Goal: Transaction & Acquisition: Download file/media

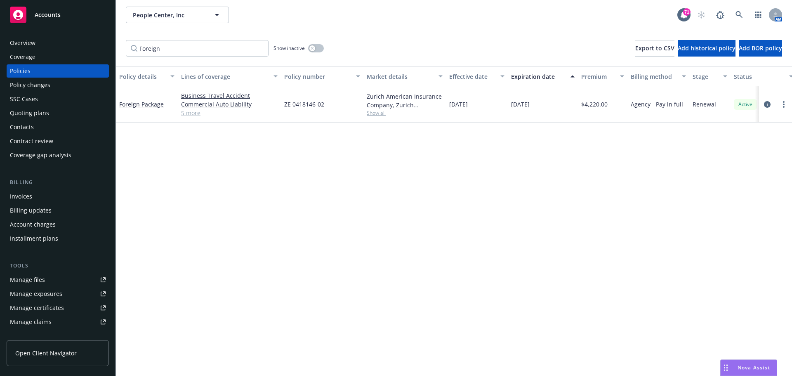
click at [29, 64] on div "Policies" at bounding box center [20, 70] width 21 height 13
click at [153, 48] on input "Foreign" at bounding box center [197, 48] width 143 height 16
drag, startPoint x: 162, startPoint y: 49, endPoint x: 117, endPoint y: 49, distance: 44.9
click at [117, 49] on div "Foreign Show inactive Export to CSV Add historical policy Add BOR policy" at bounding box center [454, 48] width 676 height 36
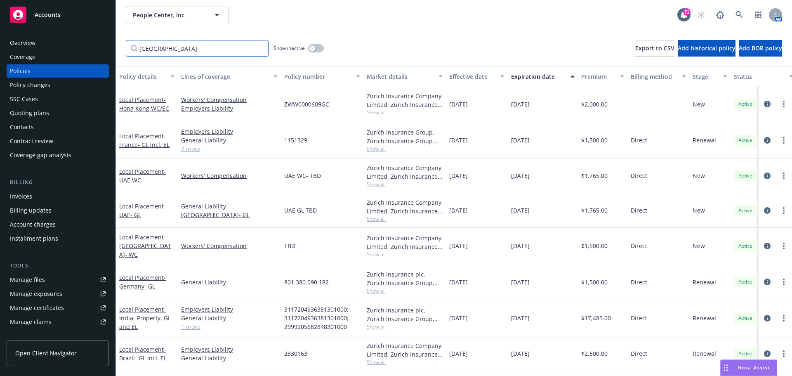
type input "UAE"
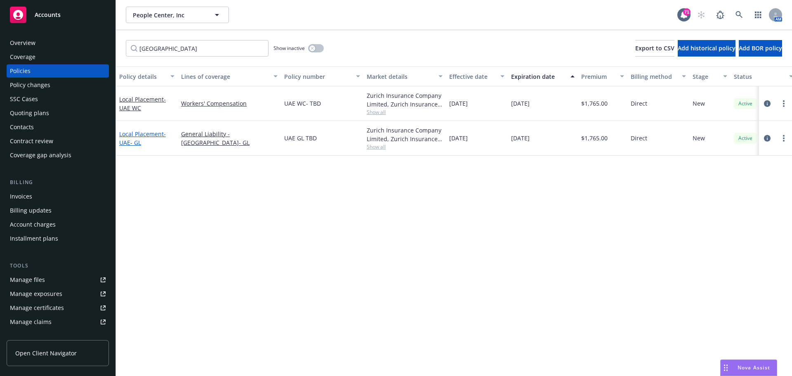
click at [131, 137] on link "Local Placement - [GEOGRAPHIC_DATA]- GL" at bounding box center [142, 138] width 47 height 16
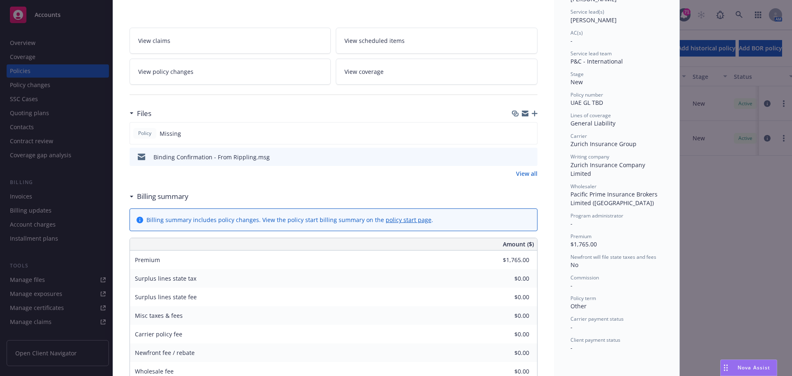
scroll to position [124, 0]
click at [518, 109] on div at bounding box center [525, 111] width 26 height 7
drag, startPoint x: 524, startPoint y: 109, endPoint x: 111, endPoint y: 111, distance: 412.4
click at [523, 109] on icon "button" at bounding box center [525, 109] width 7 height 3
click at [534, 108] on div "Local Placement - UAE- GL Add internal notes here... View claims View scheduled…" at bounding box center [333, 243] width 441 height 639
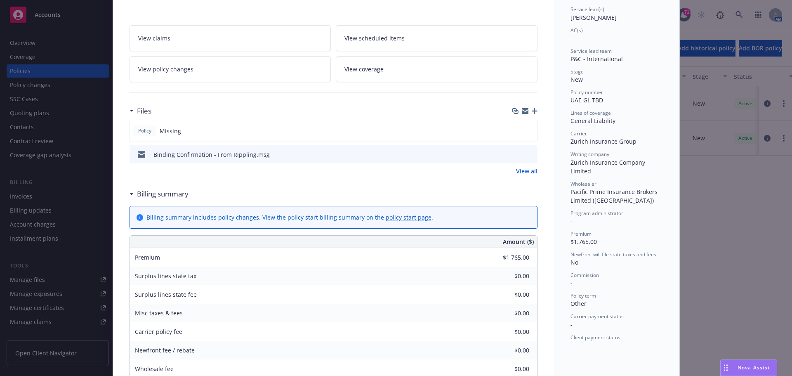
click at [532, 110] on icon "button" at bounding box center [535, 111] width 6 height 6
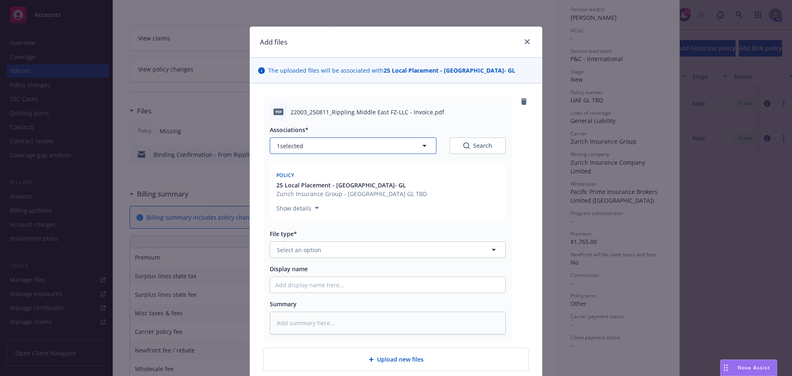
click at [327, 145] on button "1 selected" at bounding box center [353, 145] width 167 height 16
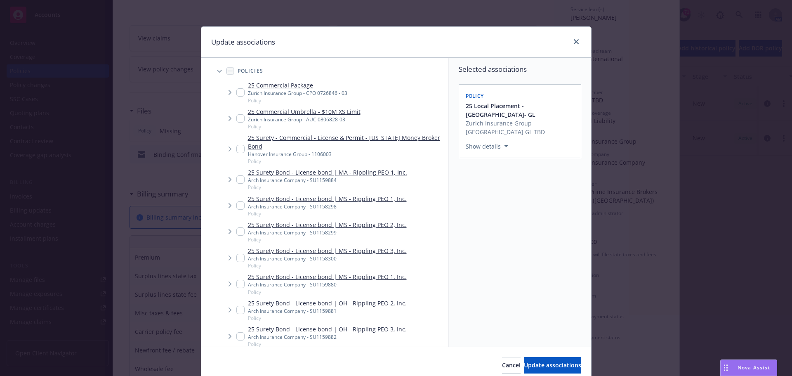
click at [568, 44] on div at bounding box center [574, 42] width 13 height 11
click at [571, 42] on link "close" at bounding box center [576, 42] width 10 height 10
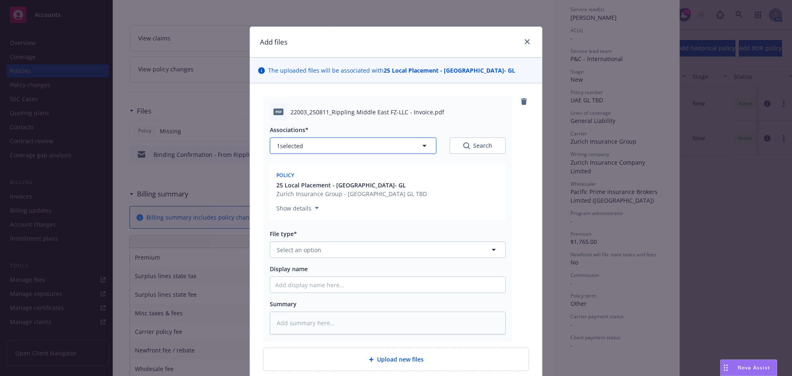
click at [352, 150] on button "1 selected" at bounding box center [353, 145] width 167 height 16
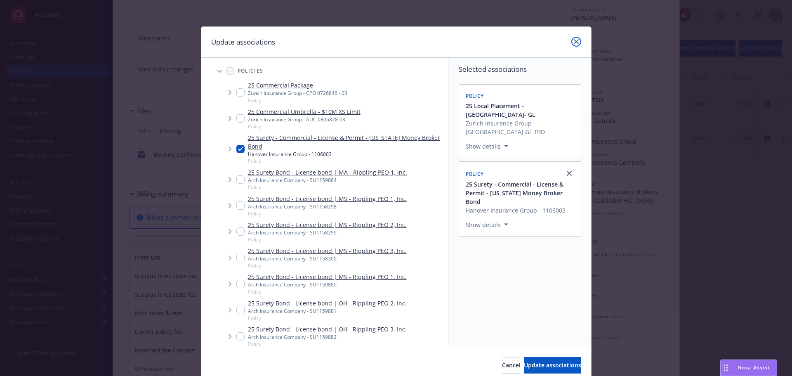
click at [571, 42] on link "close" at bounding box center [576, 42] width 10 height 10
type textarea "x"
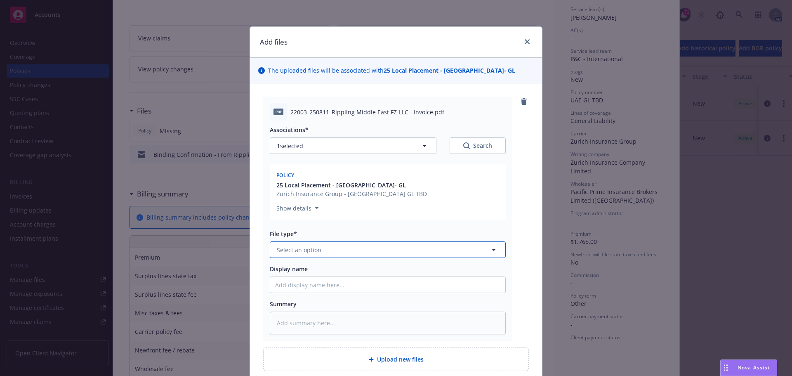
click at [329, 249] on button "Select an option" at bounding box center [388, 249] width 236 height 16
type input "invoice"
click at [322, 290] on span "Invoice - Third Party" at bounding box center [306, 294] width 57 height 9
click at [310, 285] on input "Display name" at bounding box center [387, 285] width 235 height 16
click at [299, 292] on input "Display name" at bounding box center [387, 285] width 235 height 16
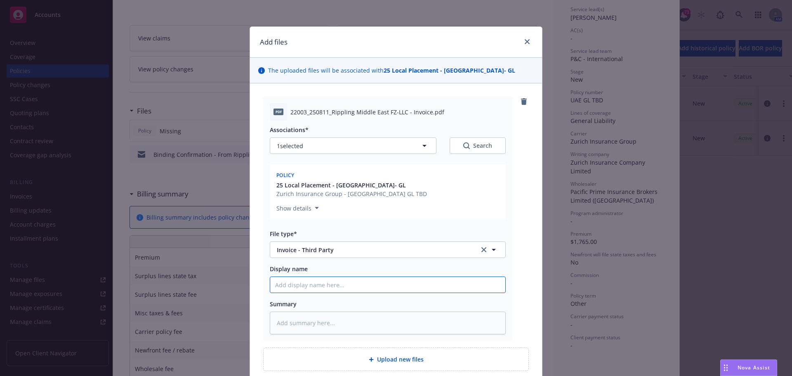
type textarea "x"
type input "U"
type textarea "x"
type input "UA"
type textarea "x"
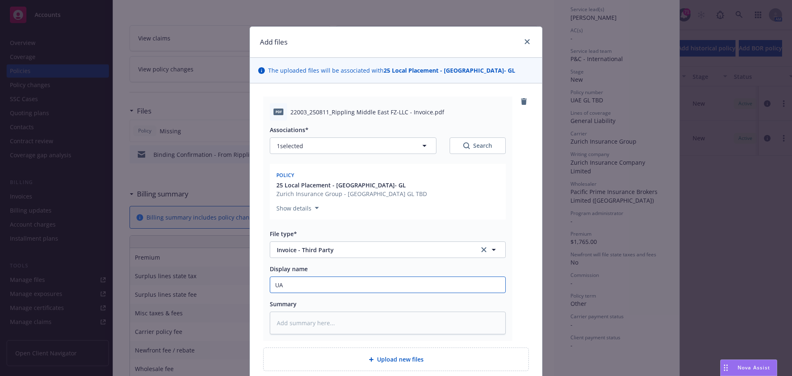
type input "[GEOGRAPHIC_DATA]"
type textarea "x"
type input "[GEOGRAPHIC_DATA]-"
type textarea "x"
type input "[GEOGRAPHIC_DATA]-"
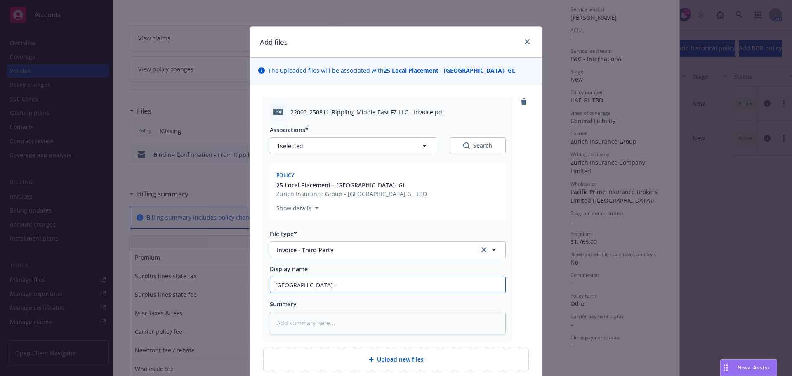
type textarea "x"
type input "UAE- R"
type textarea "x"
type input "UAE- Ri"
type textarea "x"
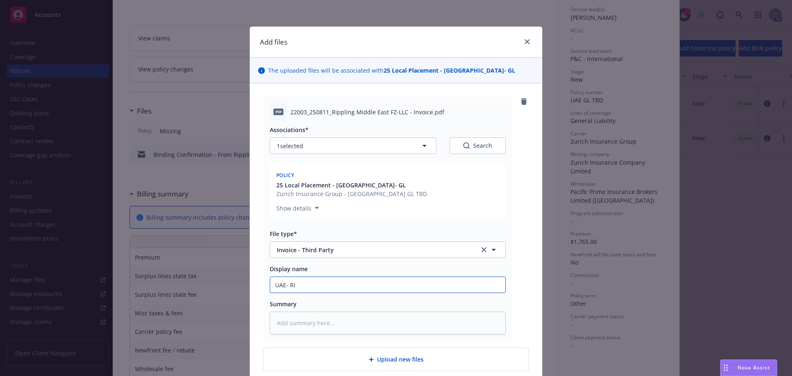
type input "UAE- Rip"
type textarea "x"
type input "UAE- [PERSON_NAME]"
type textarea "x"
type input "UAE- Rippl"
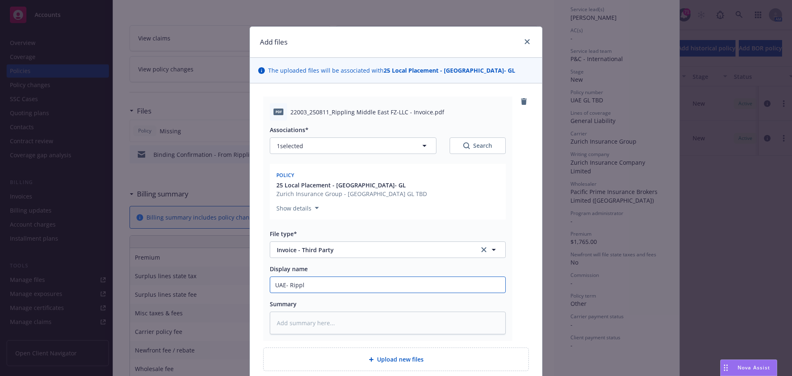
type textarea "x"
type input "UAE- Rippli"
type textarea "x"
type input "UAE- Ripplin"
type textarea "x"
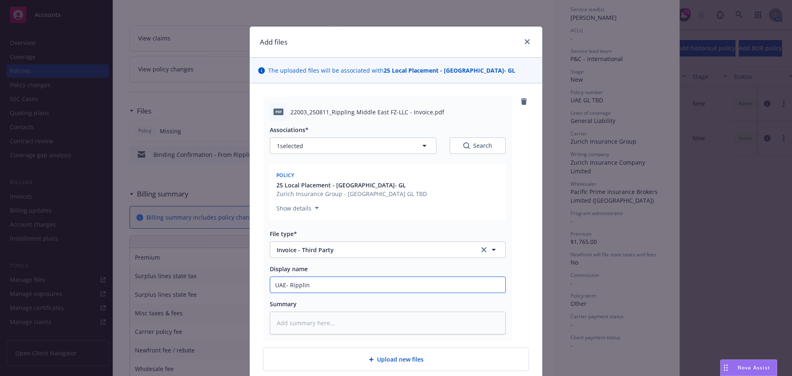
type input "UAE- Rippling"
type textarea "x"
type input "UAE- Rippling"
type textarea "x"
type input "UAE- Rippling W"
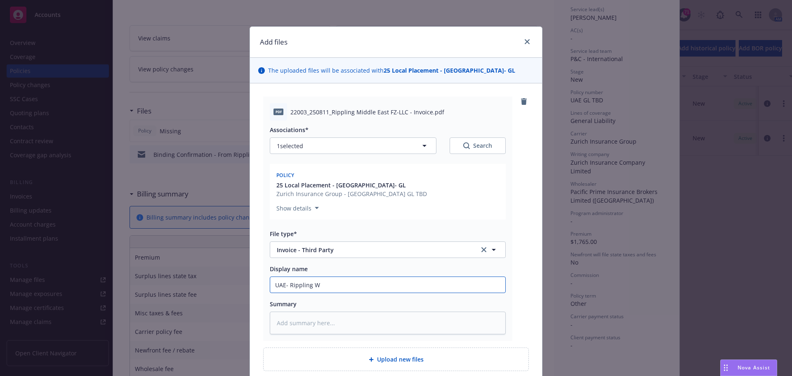
type textarea "x"
type input "UAE- Rippling WC"
type textarea "x"
type input "UAE- Rippling WC"
type textarea "x"
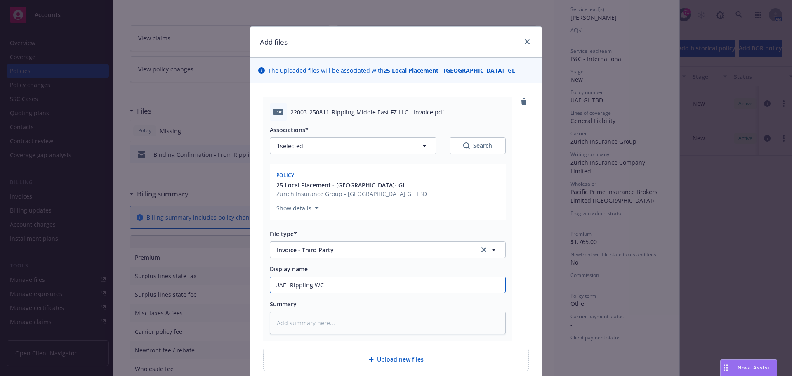
type input "UAE- Rippling WC P"
type textarea "x"
type input "UAE- Rippling WC Po"
type textarea "x"
type input "UAE- Rippling WC Pol"
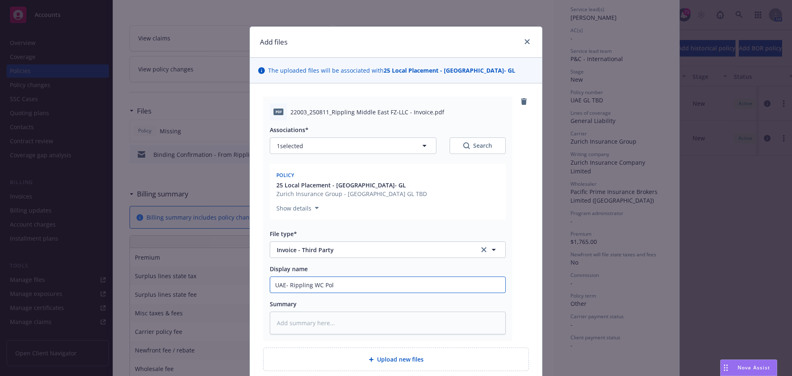
type textarea "x"
type input "UAE- Rippling WC Poli"
type textarea "x"
type input "UAE- Rippling WC Polic"
type textarea "x"
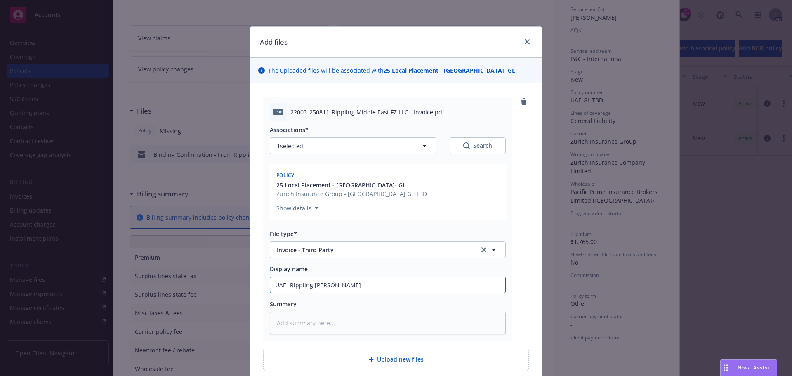
type input "UAE- Rippling WC Policy"
type textarea "x"
type input "UAE- Rippling WC Policy"
type textarea "x"
type input "UAE- Rippling WC Policy"
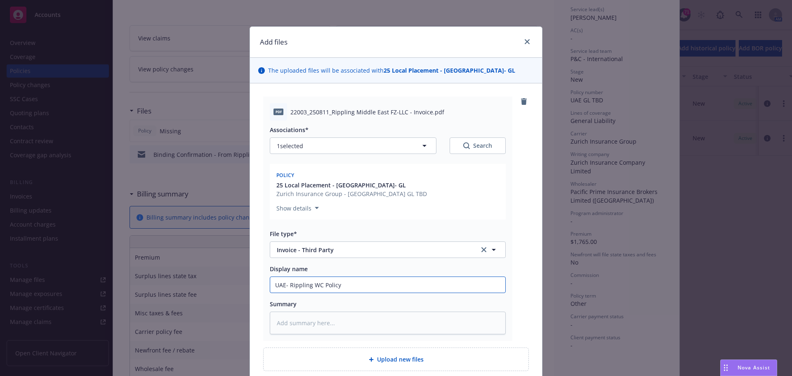
type textarea "x"
type input "UAE- Rippling WC Polic"
type textarea "x"
type input "UAE- Rippling WC Poli"
type textarea "x"
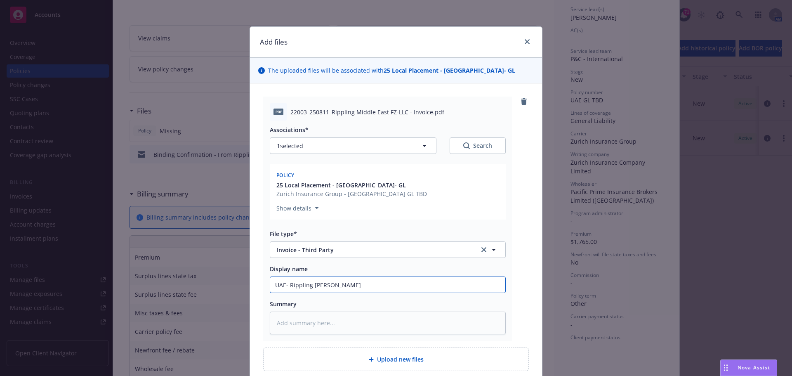
type input "UAE- Rippling WC Pol"
type textarea "x"
type input "UAE- Rippling WC Po"
type textarea "x"
type input "UAE- Rippling WC P"
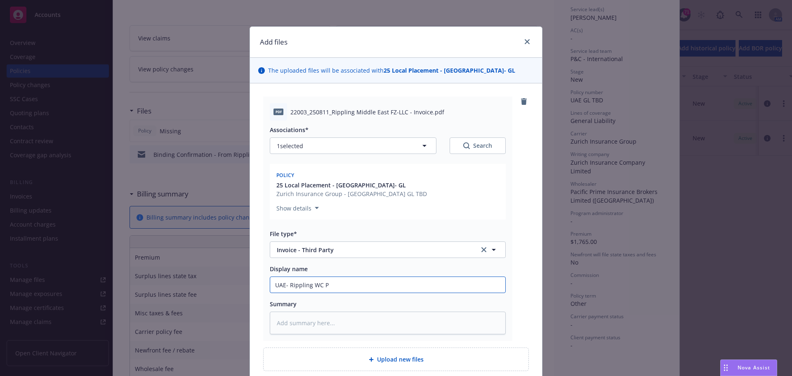
type textarea "x"
type input "UAE- Rippling WC"
type textarea "x"
type input "UAE- Rippling WC I"
type textarea "x"
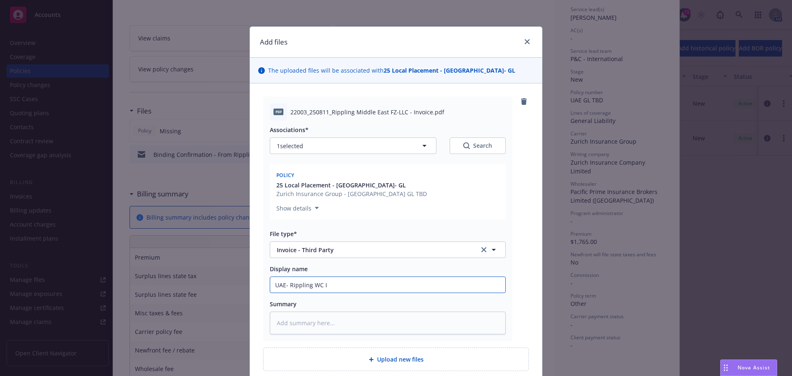
type input "UAE- Rippling WC In"
type textarea "x"
type input "UAE- Rippling WC Ino"
type textarea "x"
type input "UAE- Rippling WC Inoi"
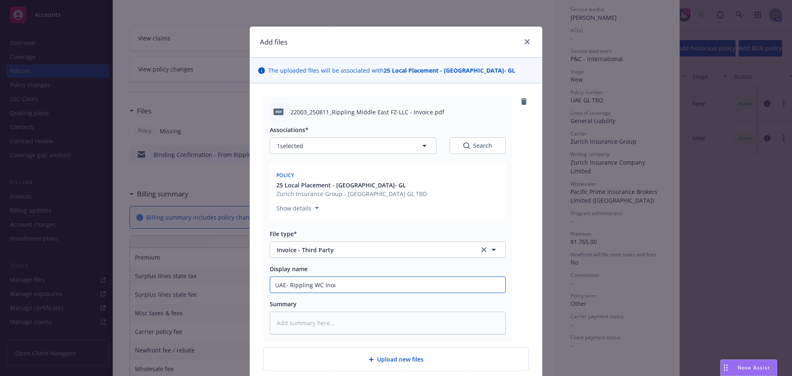
type textarea "x"
type input "UAE- Rippling WC Ino"
type textarea "x"
type input "UAE- Rippling WC In"
type textarea "x"
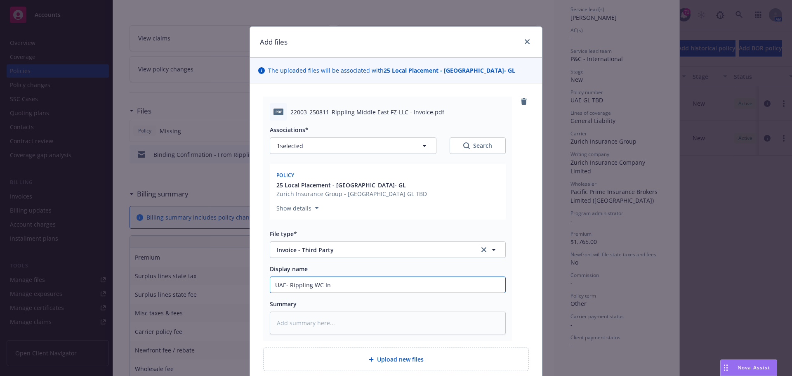
type input "UAE- Rippling WC Inv"
type textarea "x"
type input "UAE- Rippling WC Invo"
type textarea "x"
type input "UAE- Rippling WC Invoi"
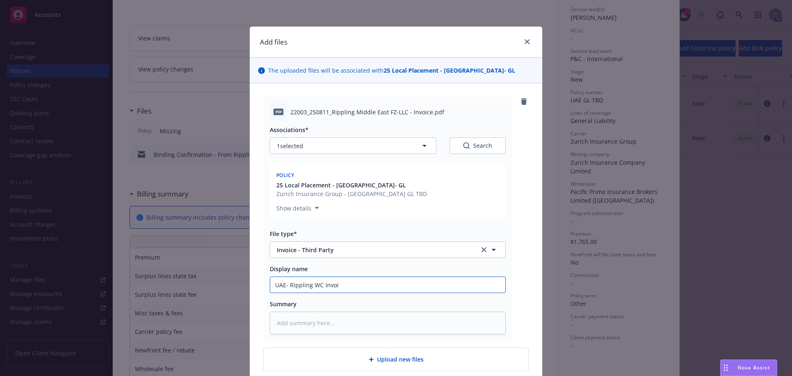
type textarea "x"
type input "UAE- Rippling WC Invoic"
type textarea "x"
type input "UAE- Rippling WC Invoice"
type textarea "x"
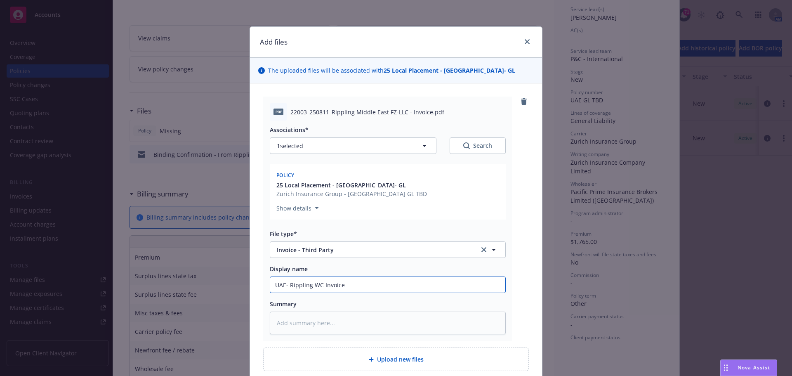
type input "UAE- Rippling WC Invoice 2"
type textarea "x"
type input "UAE- Rippling WC Invoice 25"
type textarea "x"
type input "UAE- Rippling WC Invoice 25-"
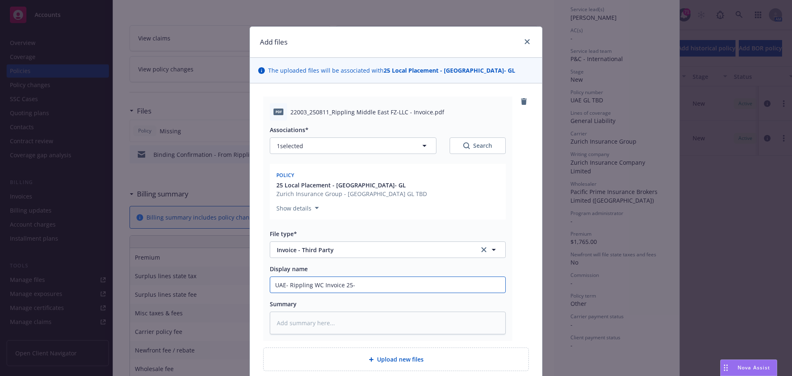
type textarea "x"
type input "UAE- Rippling WC Invoice 25-2"
type textarea "x"
type input "UAE- Rippling WC Invoice 25-26"
type textarea "x"
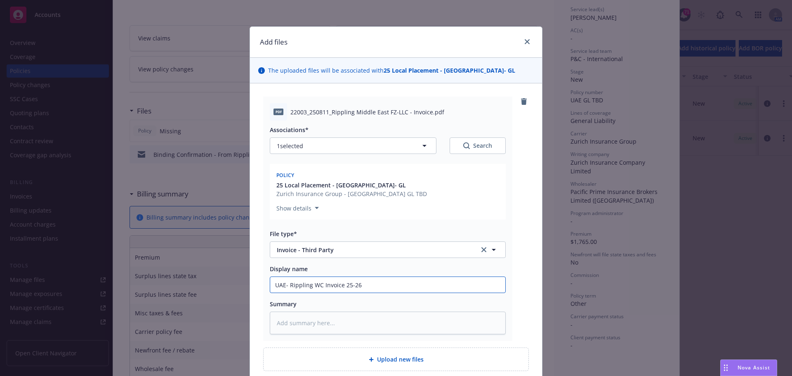
type input "UAE- Rippling WC Invoice 25-2"
type textarea "x"
type input "UAE- Rippling WC Invoice 25-"
type textarea "x"
type input "UAE- Rippling WC Invoice 25"
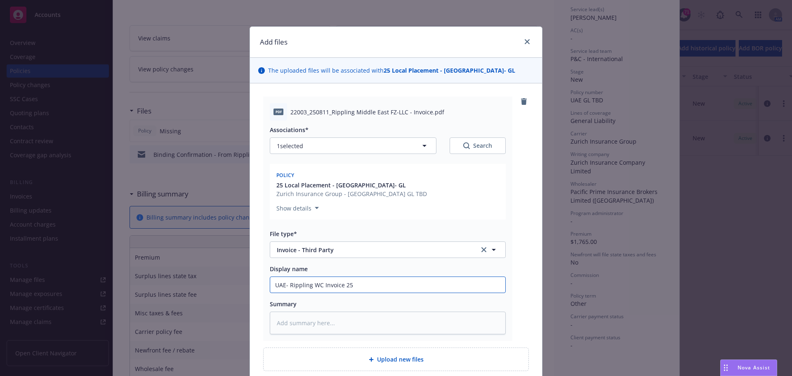
type textarea "x"
type input "UAE- Rippling WC Invoice 2"
type textarea "x"
type input "UAE- Rippling WC Invoice 24"
type textarea "x"
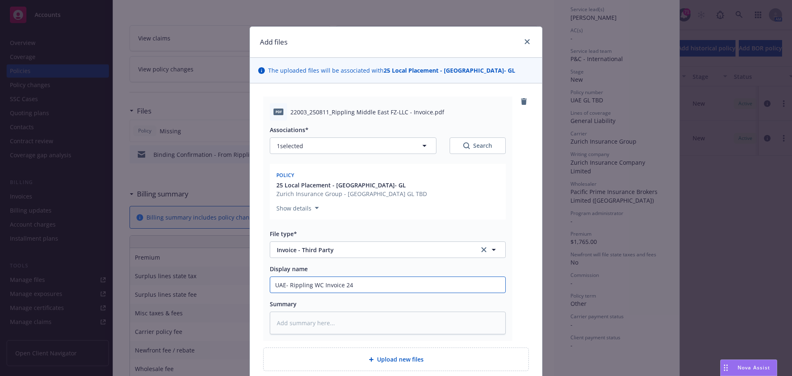
type input "UAE- Rippling WC Invoice 24-"
type textarea "x"
type input "UAE- Rippling WC Invoice 24-2"
type textarea "x"
type input "UAE- Rippling WC Invoice 24-25"
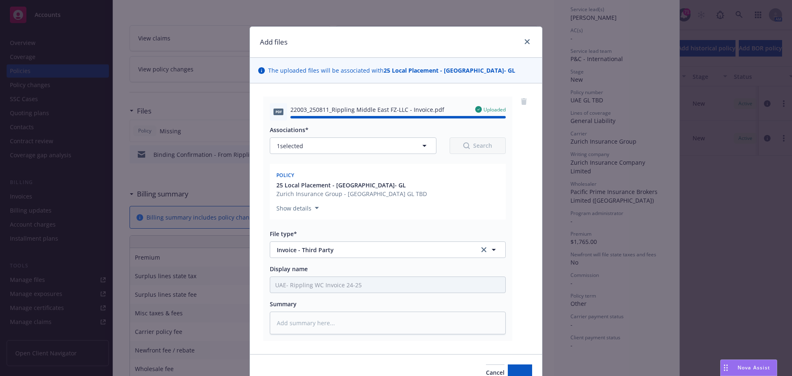
type textarea "x"
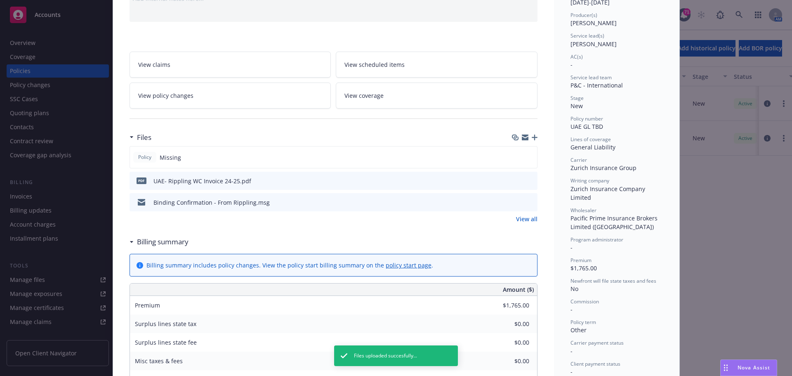
scroll to position [82, 0]
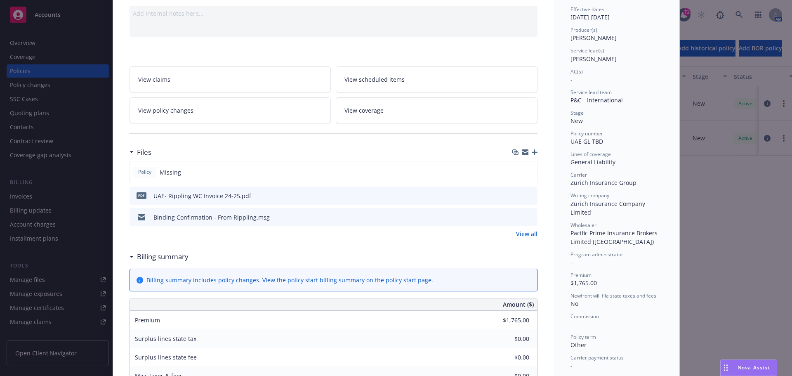
click at [45, 279] on div "Policy Local Placement - UAE- GL Add internal notes here... View claims View sc…" at bounding box center [396, 188] width 792 height 376
click at [90, 279] on div "Policy Local Placement - UAE- GL Add internal notes here... View claims View sc…" at bounding box center [396, 188] width 792 height 376
click at [93, 279] on div "Policy Local Placement - UAE- GL Add internal notes here... View claims View sc…" at bounding box center [396, 188] width 792 height 376
click at [94, 279] on div "Policy Local Placement - UAE- GL Add internal notes here... View claims View sc…" at bounding box center [396, 188] width 792 height 376
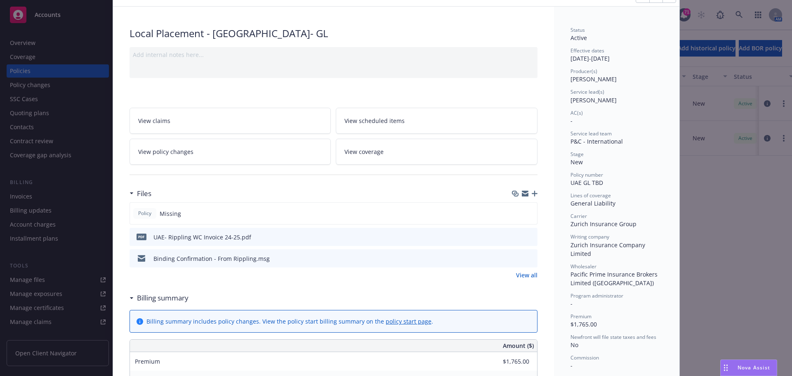
scroll to position [0, 0]
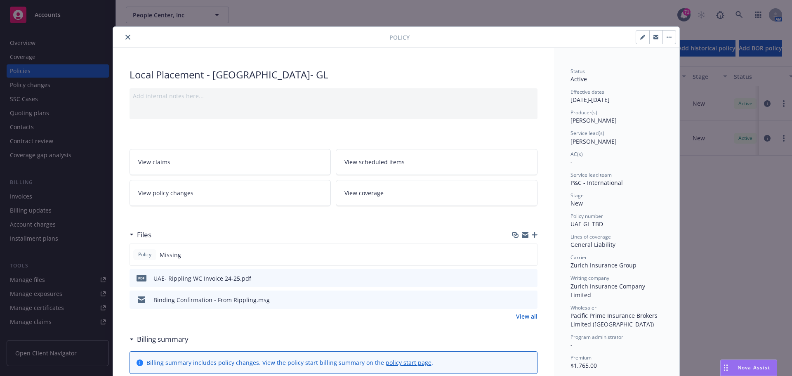
click at [125, 33] on button "close" at bounding box center [128, 37] width 10 height 10
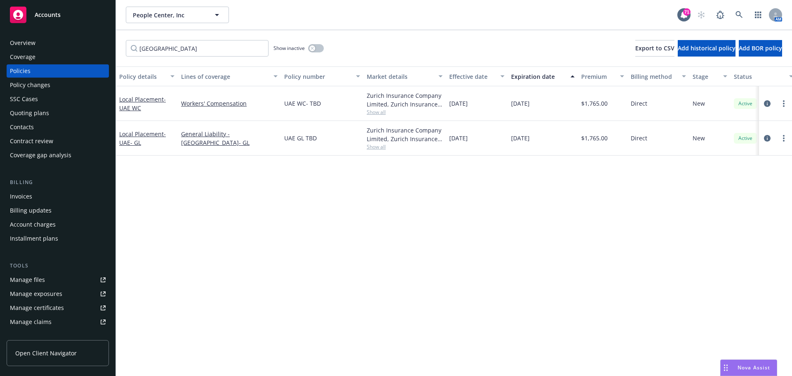
click at [94, 278] on link "Manage files" at bounding box center [58, 279] width 102 height 13
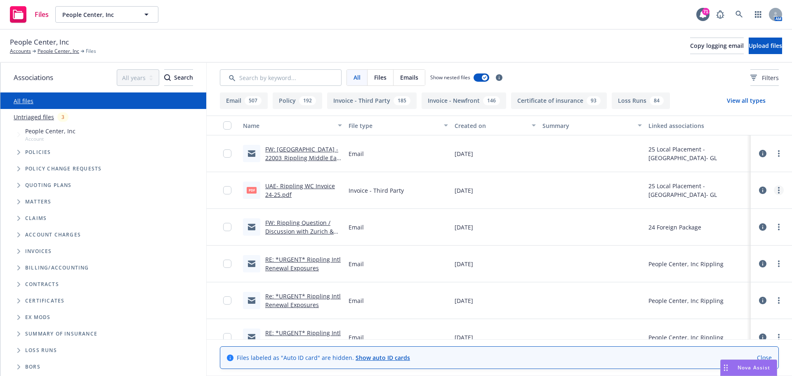
click at [774, 188] on link "more" at bounding box center [779, 190] width 10 height 10
click at [227, 190] on input "checkbox" at bounding box center [227, 190] width 8 height 8
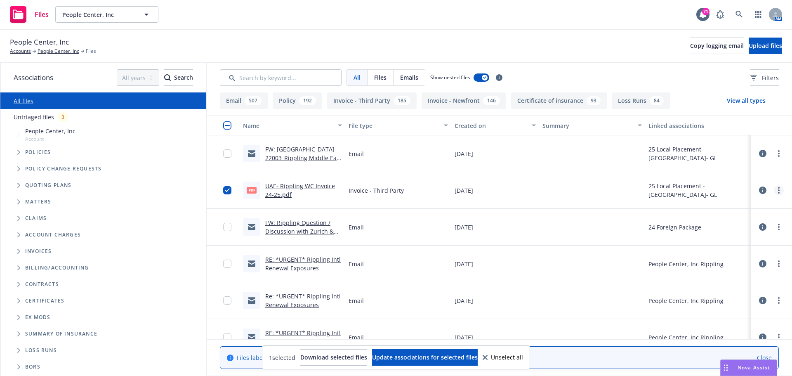
click at [774, 188] on link "more" at bounding box center [779, 190] width 10 height 10
click at [733, 254] on link "Update associations" at bounding box center [736, 256] width 82 height 16
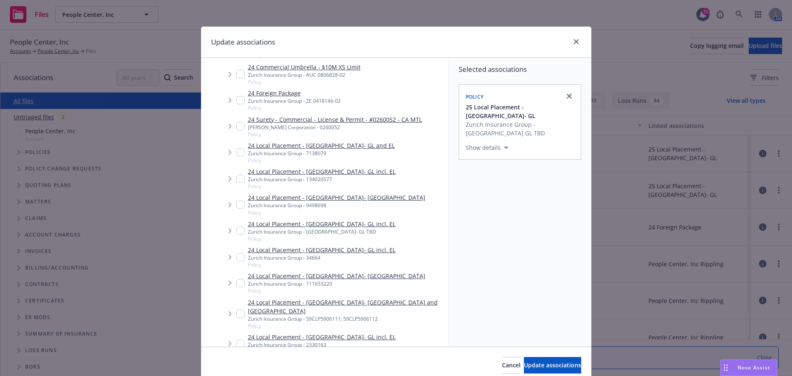
click at [567, 96] on icon "close" at bounding box center [569, 96] width 5 height 5
checkbox input "false"
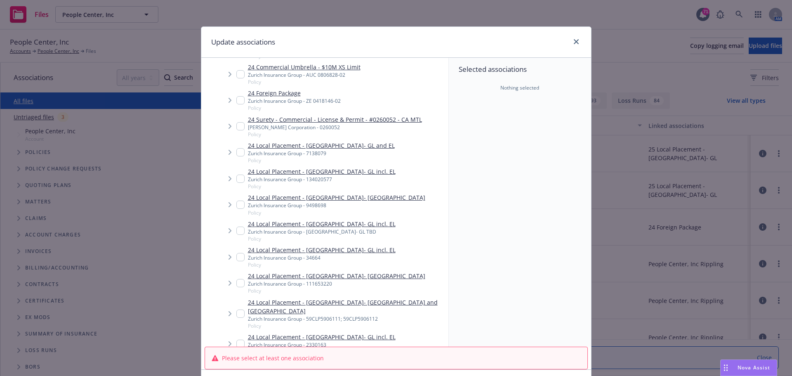
click at [529, 90] on span "Nothing selected" at bounding box center [519, 87] width 39 height 7
click at [481, 41] on div "Update associations" at bounding box center [396, 42] width 390 height 31
click at [285, 78] on span "Policy" at bounding box center [304, 81] width 113 height 7
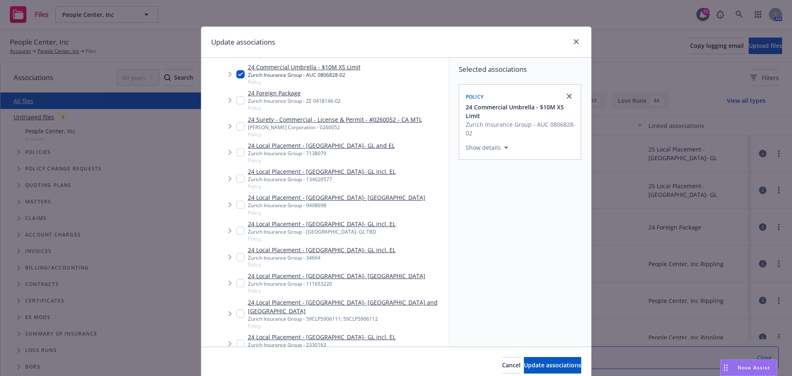
click at [266, 45] on h1 "Update associations" at bounding box center [243, 42] width 64 height 11
click at [571, 95] on div at bounding box center [568, 95] width 13 height 13
click at [567, 96] on icon "close" at bounding box center [569, 96] width 5 height 5
checkbox input "false"
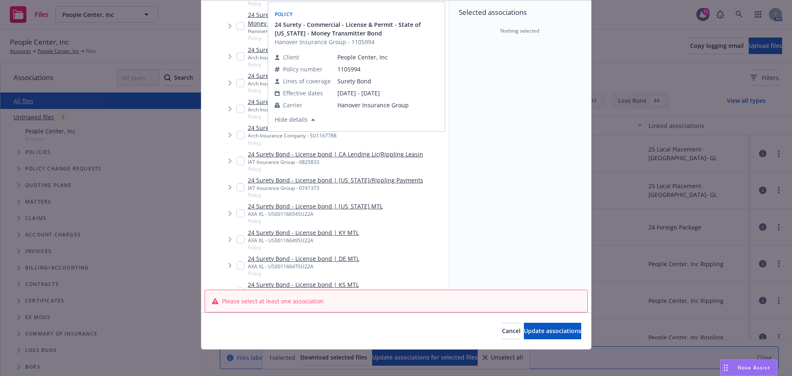
scroll to position [5072, 0]
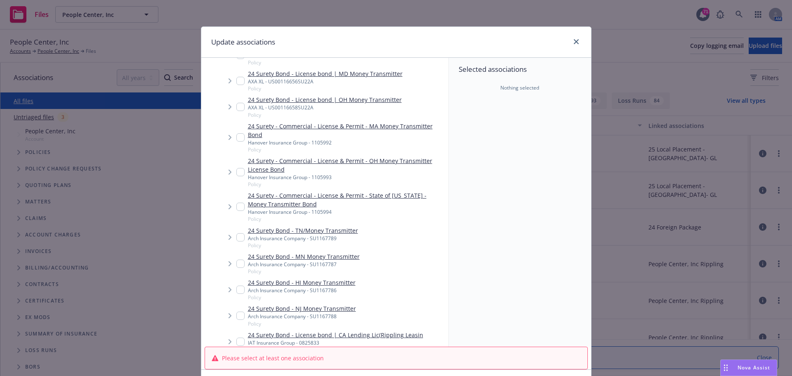
click at [482, 184] on div "Selected associations Nothing selected" at bounding box center [520, 202] width 142 height 289
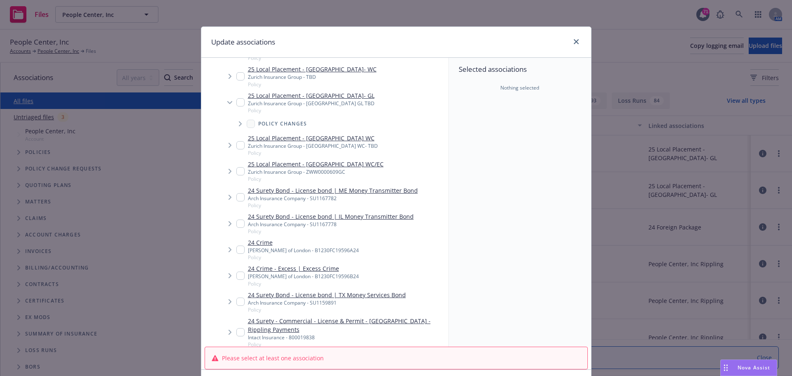
scroll to position [2351, 0]
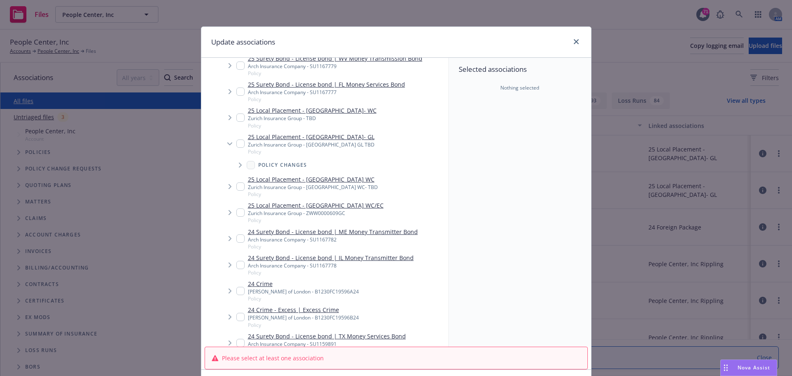
scroll to position [2283, 0]
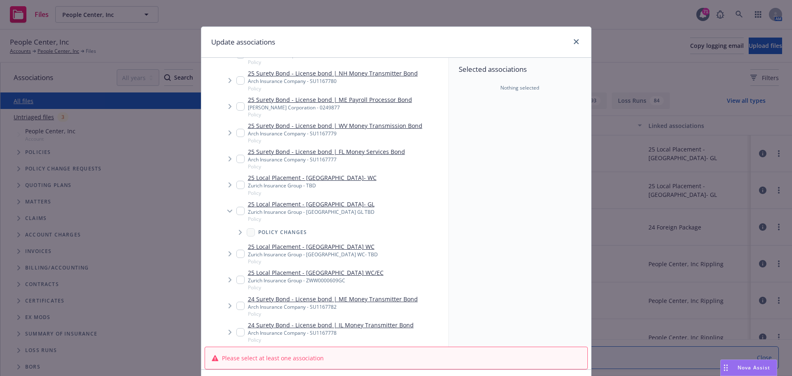
click at [237, 133] on div "25 Surety Bond - License bond | WV Money Transmission Bond Arch Insurance Compa…" at bounding box center [329, 132] width 186 height 23
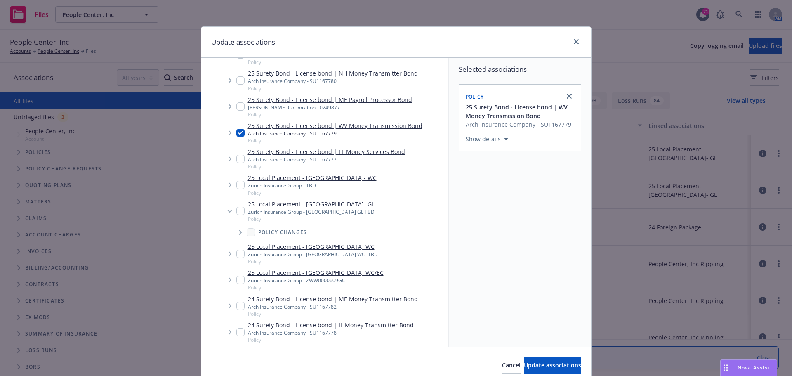
click at [236, 129] on input "Tree Example" at bounding box center [240, 133] width 8 height 8
checkbox input "false"
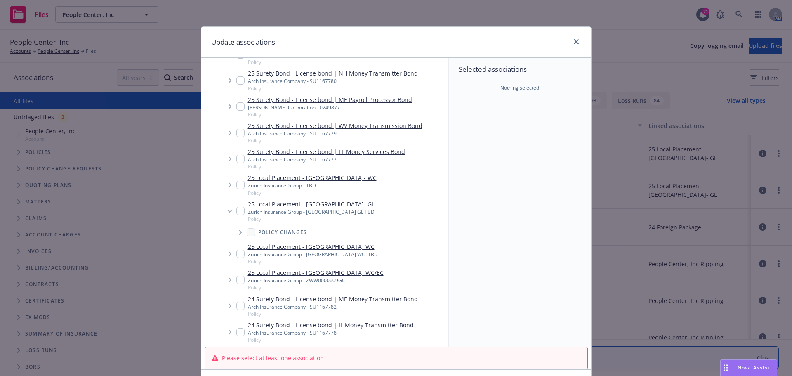
click at [240, 181] on input "Tree Example" at bounding box center [240, 185] width 8 height 8
checkbox input "true"
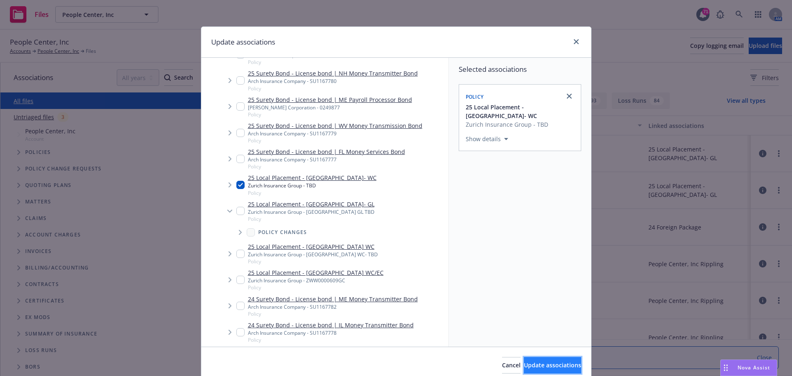
click at [538, 361] on span "Update associations" at bounding box center [552, 365] width 57 height 8
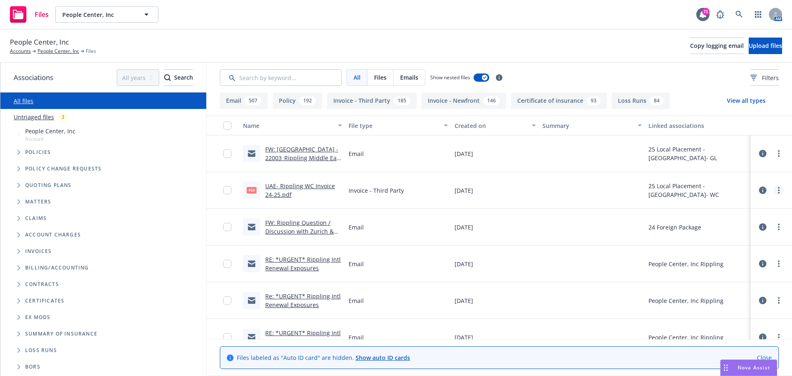
click at [774, 188] on link "more" at bounding box center [779, 190] width 10 height 10
click at [718, 258] on link "Update associations" at bounding box center [736, 256] width 82 height 16
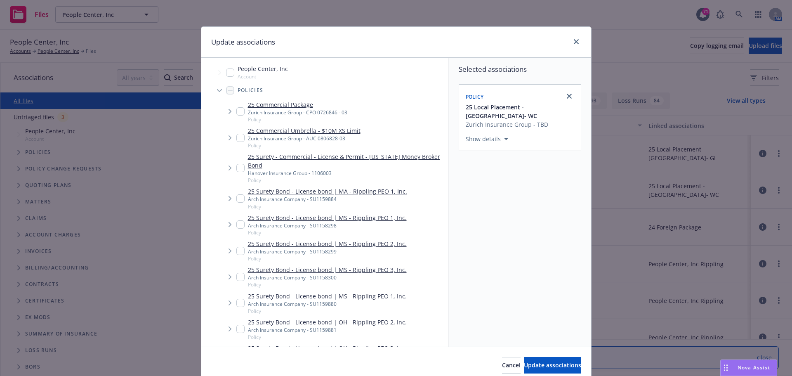
scroll to position [34, 0]
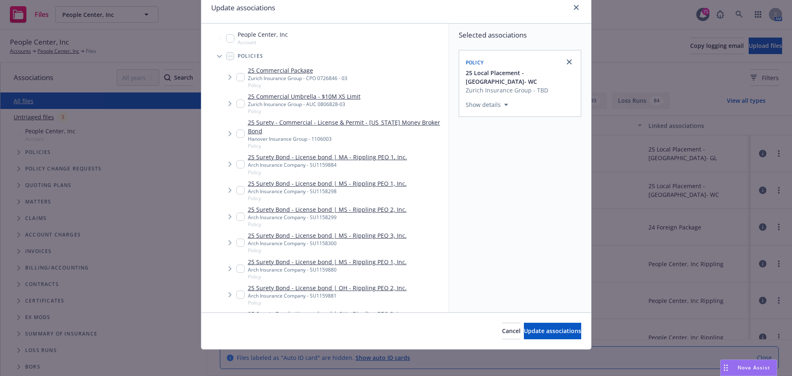
click at [507, 204] on div "Selected associations Policy 25 Local Placement - Singapore- WC Zurich Insuranc…" at bounding box center [520, 168] width 142 height 289
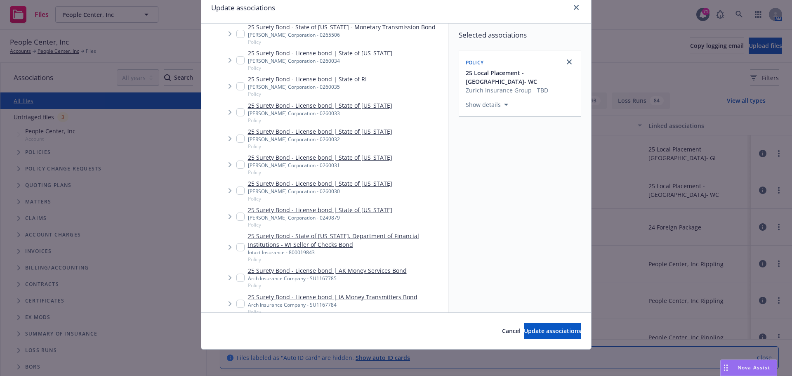
scroll to position [2351, 0]
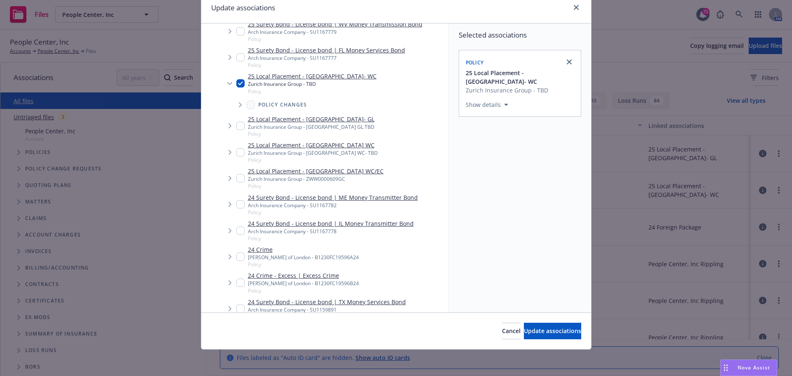
click at [236, 79] on input "Tree Example" at bounding box center [240, 83] width 8 height 8
checkbox input "false"
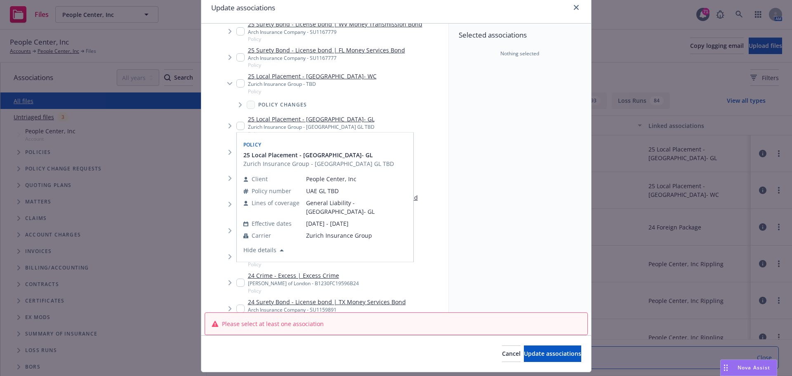
click at [236, 122] on input "Tree Example" at bounding box center [240, 126] width 8 height 8
checkbox input "true"
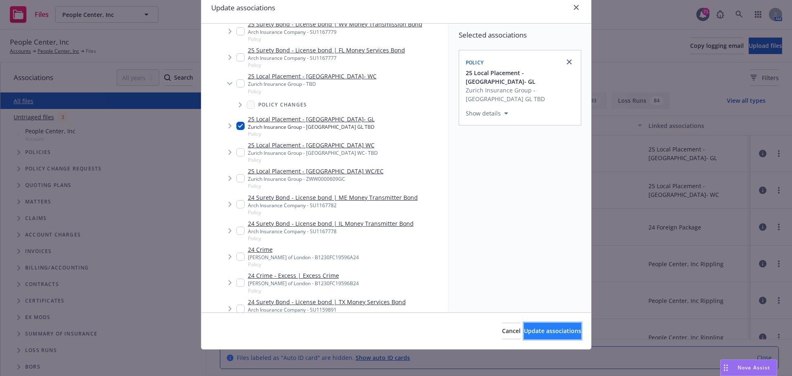
click at [524, 331] on span "Update associations" at bounding box center [552, 331] width 57 height 8
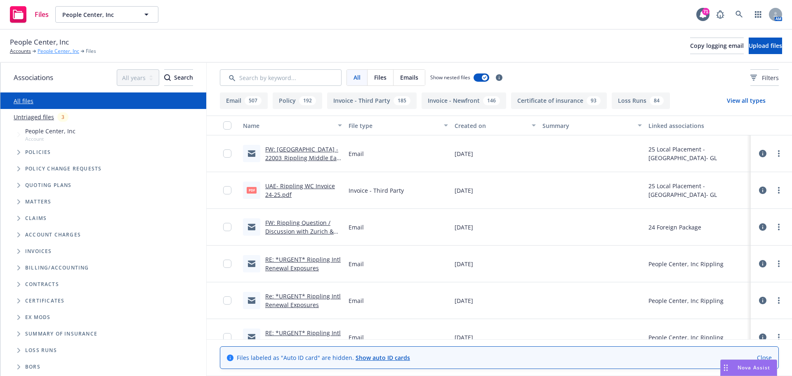
click at [52, 48] on link "People Center, Inc" at bounding box center [59, 50] width 42 height 7
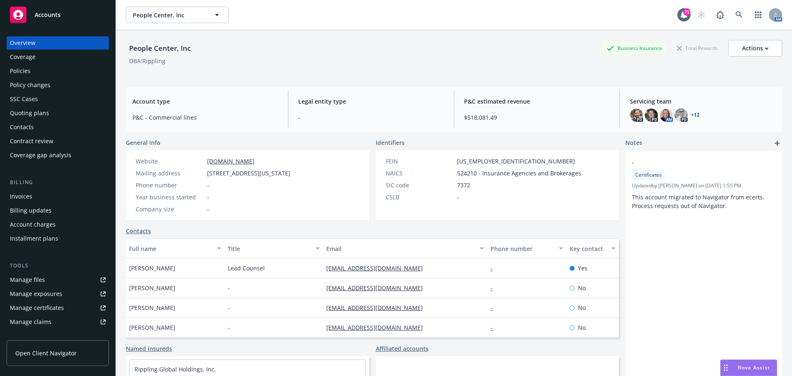
drag, startPoint x: 35, startPoint y: 56, endPoint x: 26, endPoint y: 70, distance: 16.4
click at [35, 56] on div "Coverage" at bounding box center [23, 56] width 26 height 13
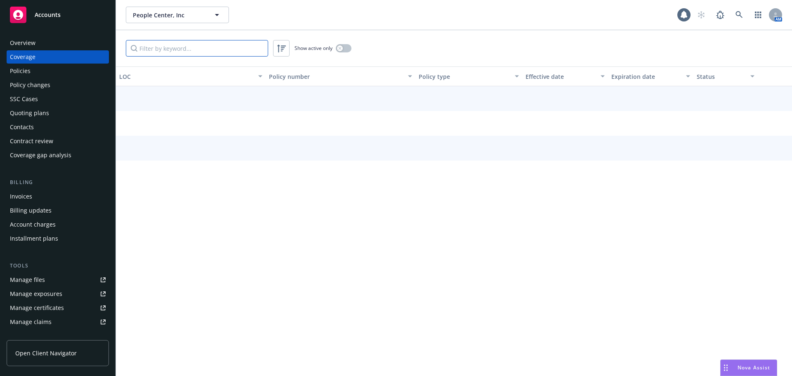
click at [138, 54] on input "Filter by keyword..." at bounding box center [197, 48] width 142 height 16
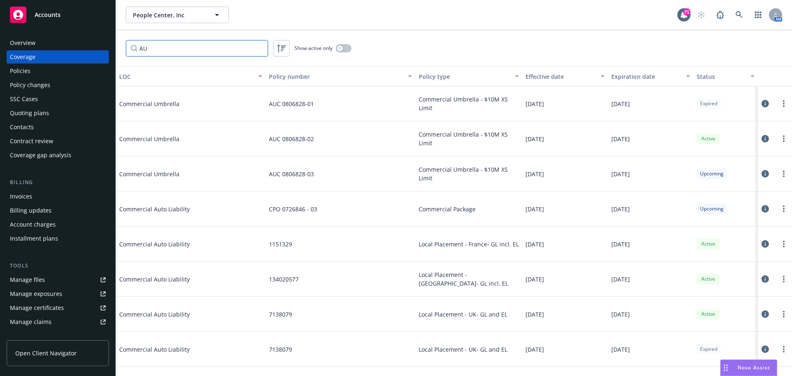
type input "A"
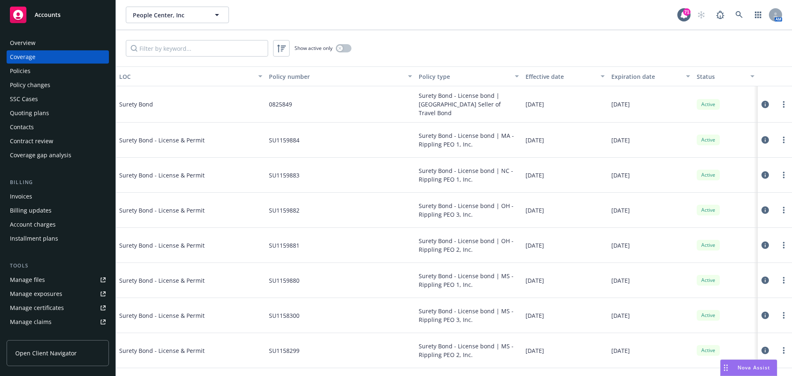
click at [38, 66] on div "Policies" at bounding box center [58, 70] width 96 height 13
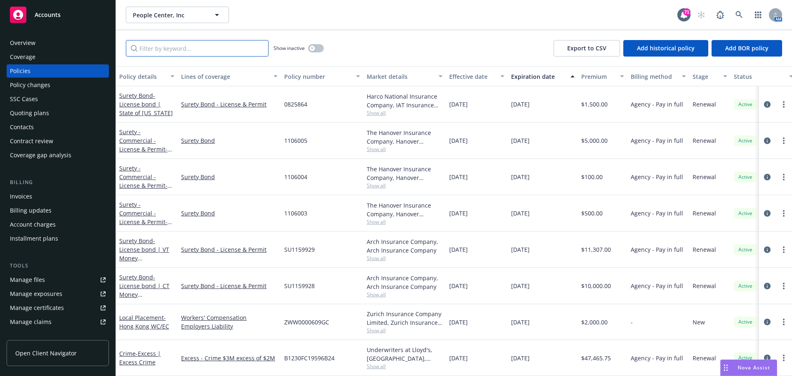
click at [151, 48] on input "Filter by keyword..." at bounding box center [197, 48] width 143 height 16
type input "UAE"
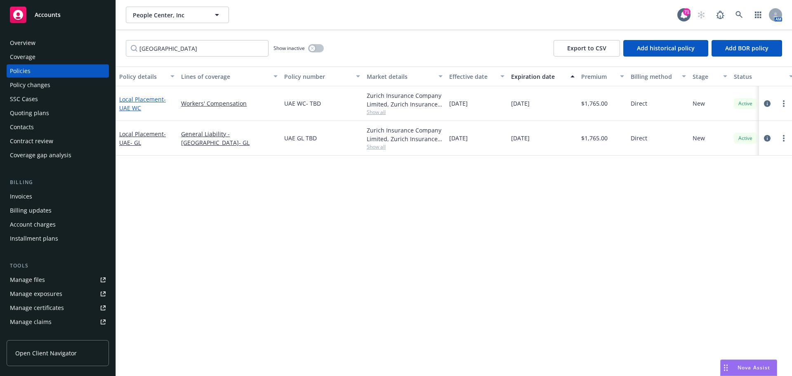
click at [133, 106] on span "- UAE WC" at bounding box center [142, 103] width 47 height 16
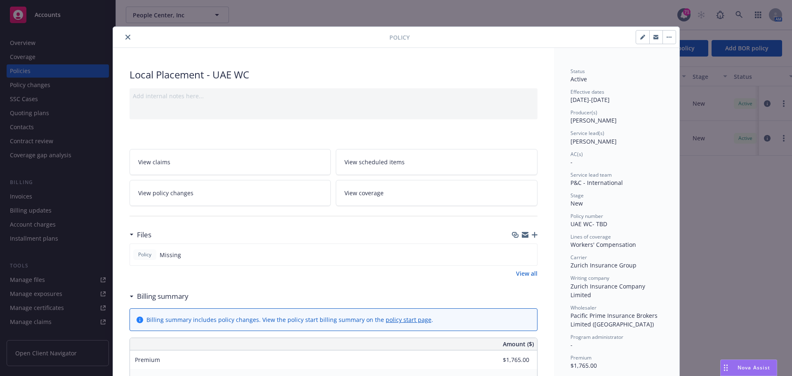
click at [125, 38] on icon "close" at bounding box center [127, 37] width 5 height 5
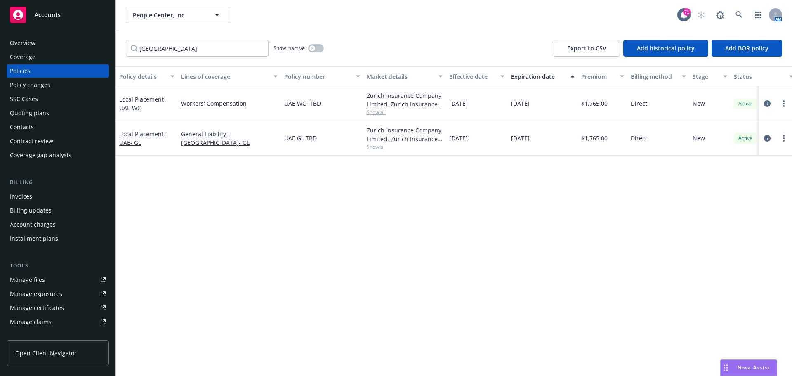
click at [133, 103] on div "Local Placement - UAE WC" at bounding box center [146, 103] width 55 height 17
click at [134, 140] on span "- UAE- GL" at bounding box center [142, 138] width 47 height 16
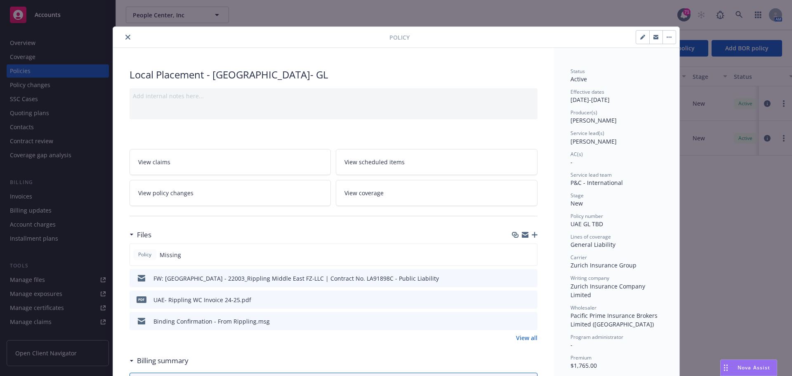
scroll to position [124, 0]
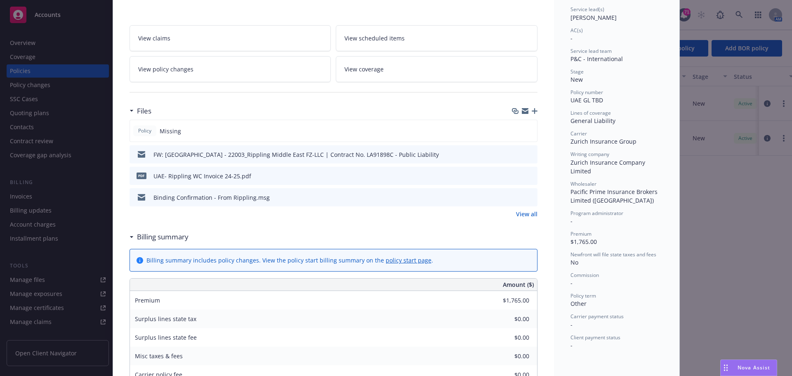
click at [56, 276] on div "Policy Local Placement - UAE- GL Add internal notes here... View claims View sc…" at bounding box center [396, 188] width 792 height 376
click at [97, 278] on div "Policy Local Placement - UAE- GL Add internal notes here... View claims View sc…" at bounding box center [396, 188] width 792 height 376
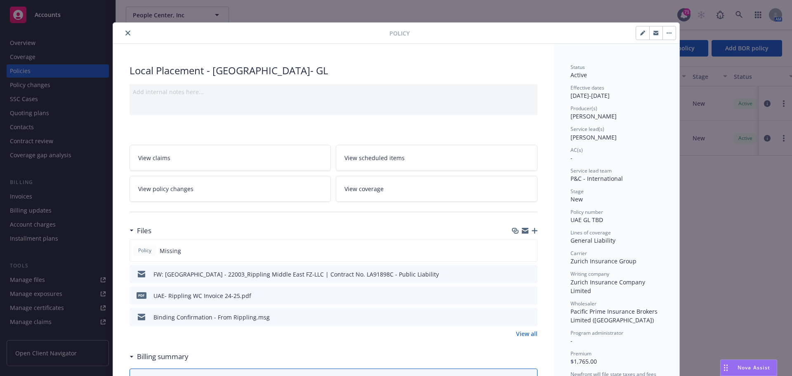
scroll to position [0, 0]
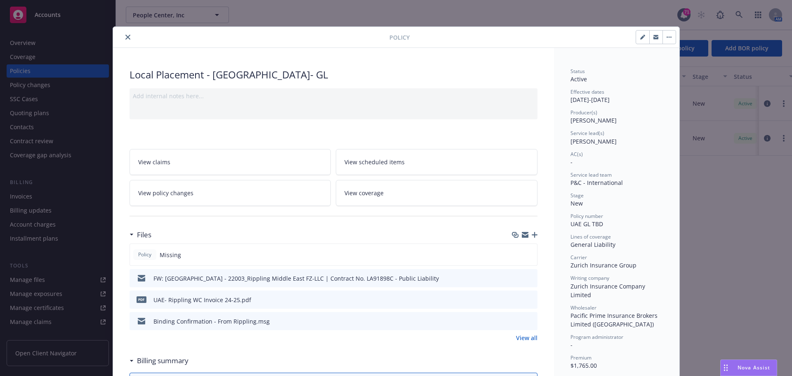
click at [123, 39] on button "close" at bounding box center [128, 37] width 10 height 10
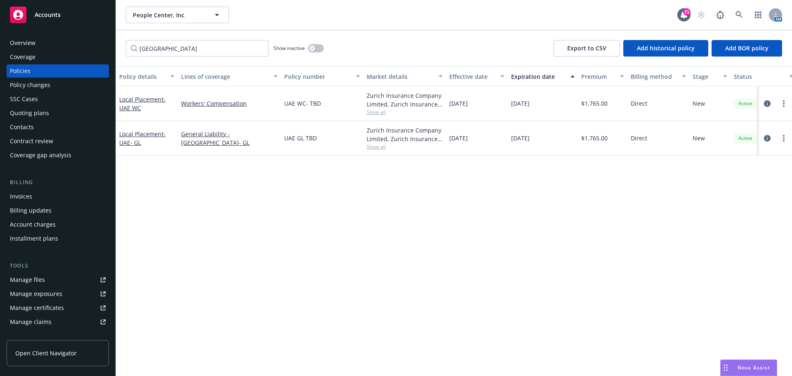
click at [101, 280] on icon at bounding box center [103, 279] width 5 height 5
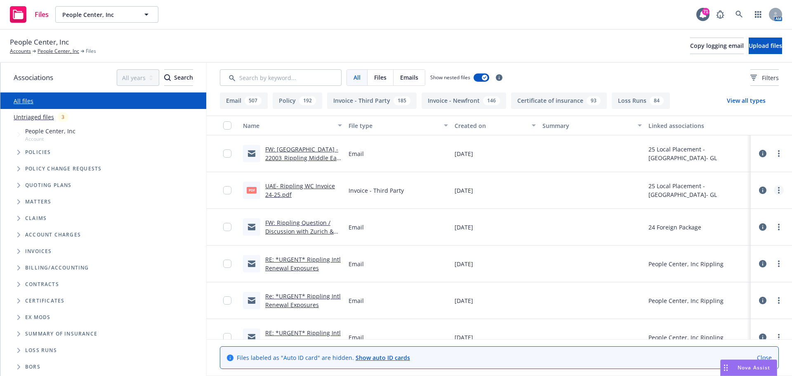
click at [778, 187] on icon "more" at bounding box center [779, 190] width 2 height 7
click at [739, 257] on link "Update associations" at bounding box center [736, 256] width 82 height 16
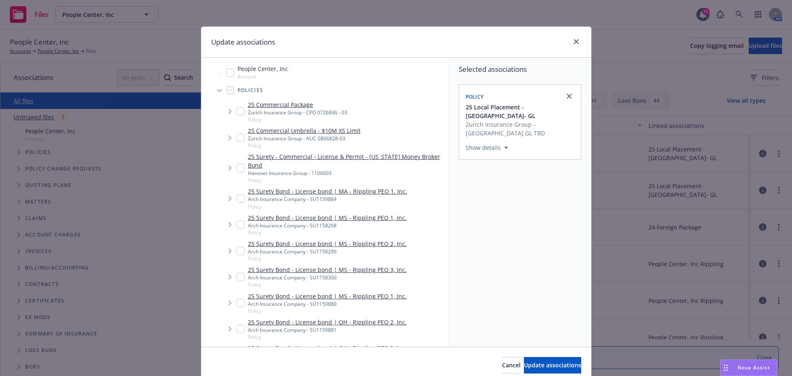
scroll to position [34, 0]
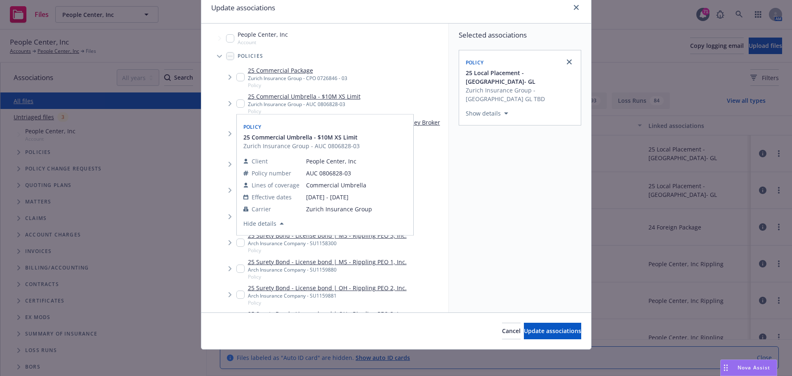
click at [496, 216] on div "Selected associations Policy 25 Local Placement - UAE- GL Zurich Insurance Grou…" at bounding box center [520, 168] width 142 height 289
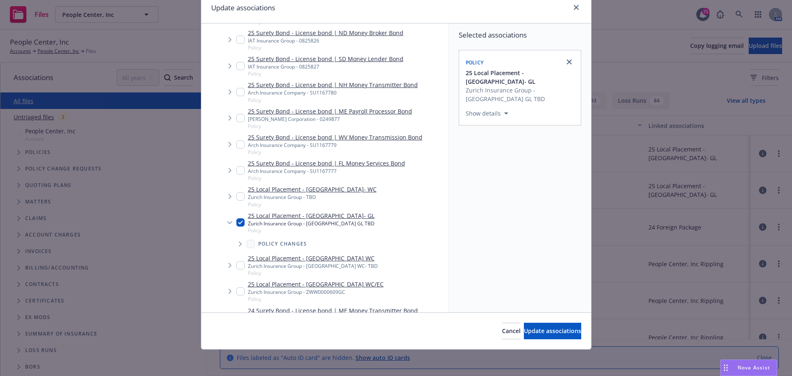
scroll to position [2268, 0]
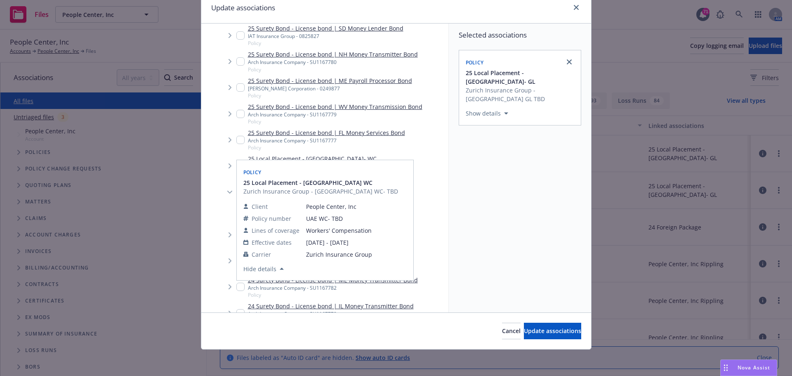
click at [238, 231] on input "Tree Example" at bounding box center [240, 235] width 8 height 8
checkbox input "true"
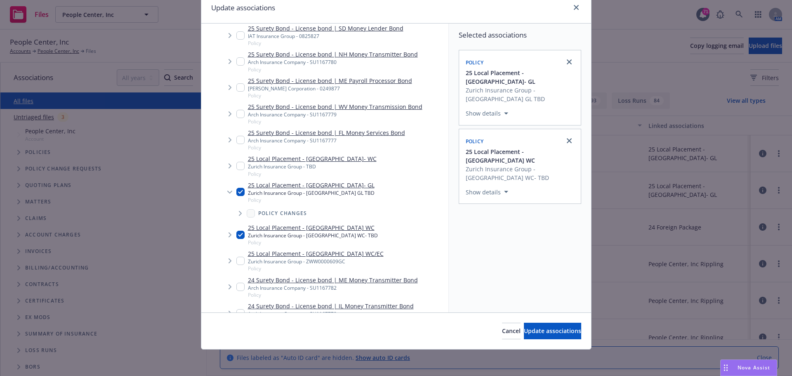
drag, startPoint x: 235, startPoint y: 182, endPoint x: 240, endPoint y: 182, distance: 4.9
click at [236, 188] on input "Tree Example" at bounding box center [240, 192] width 8 height 8
checkbox input "false"
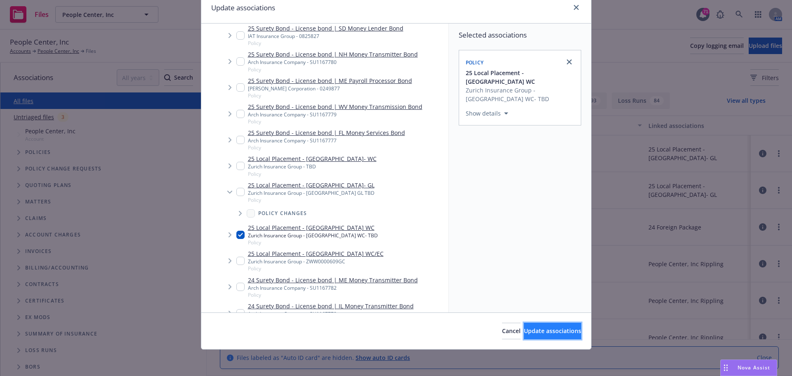
click at [524, 326] on button "Update associations" at bounding box center [552, 330] width 57 height 16
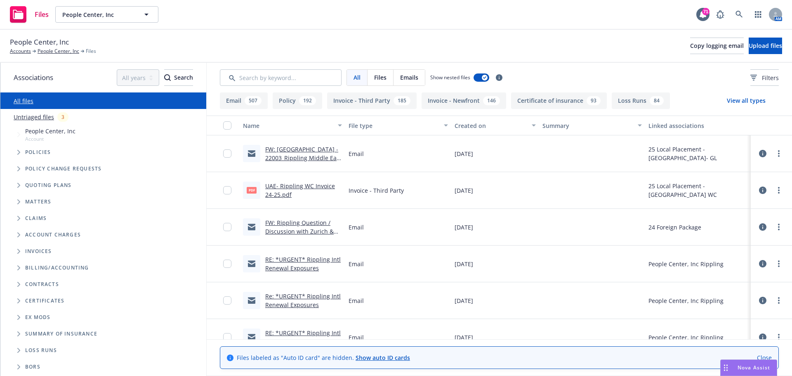
click at [36, 151] on span "Policies" at bounding box center [38, 152] width 26 height 5
click at [54, 49] on link "People Center, Inc" at bounding box center [59, 50] width 42 height 7
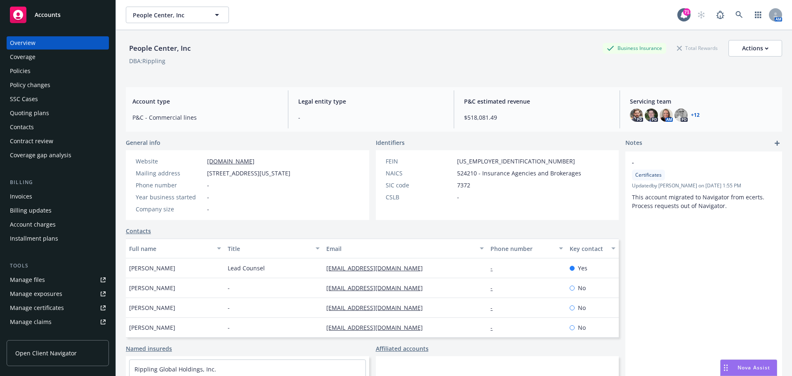
click at [22, 73] on div "Policies" at bounding box center [20, 70] width 21 height 13
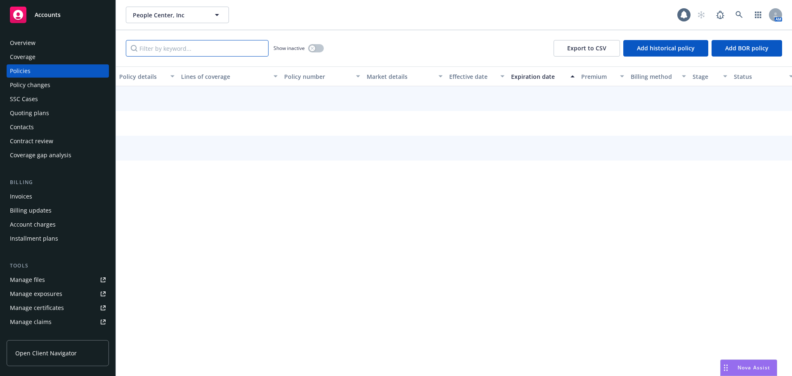
click at [214, 49] on input "Filter by keyword..." at bounding box center [197, 48] width 143 height 16
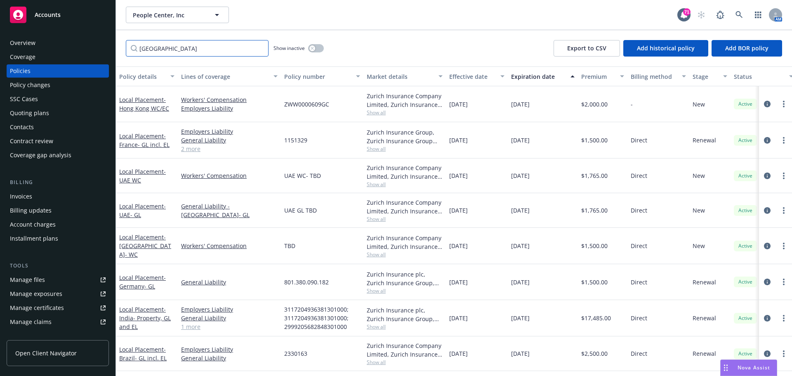
type input "[GEOGRAPHIC_DATA]"
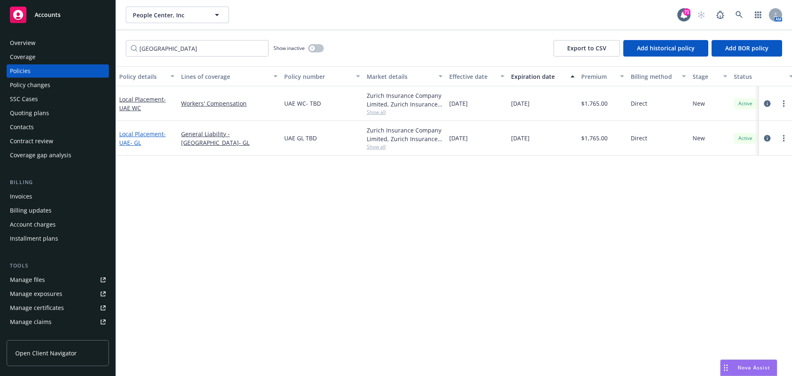
click at [129, 136] on link "Local Placement - [GEOGRAPHIC_DATA]- GL" at bounding box center [142, 138] width 47 height 16
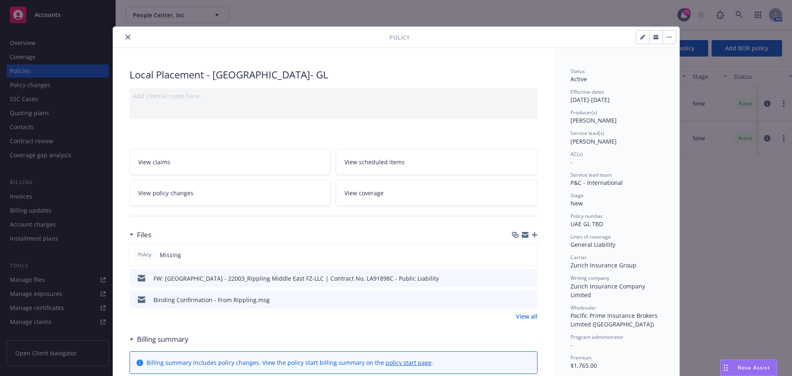
click at [532, 232] on icon "button" at bounding box center [535, 235] width 6 height 6
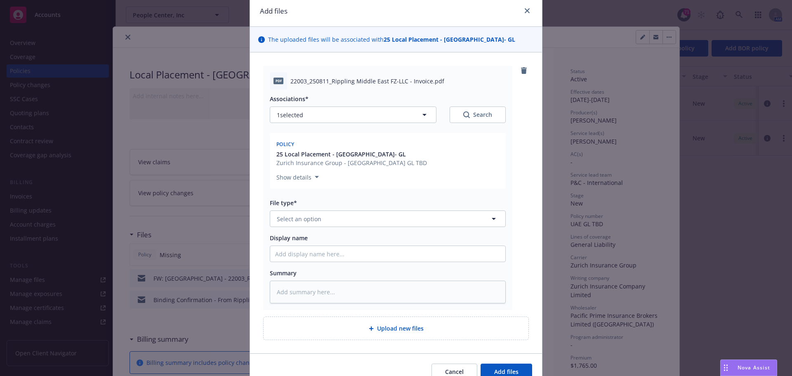
scroll to position [72, 0]
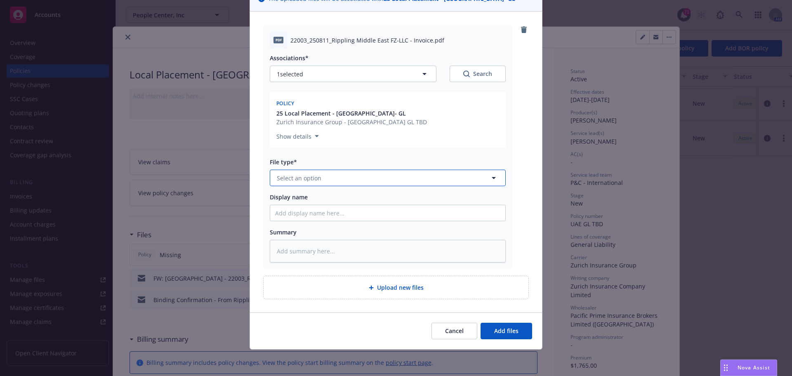
click at [316, 181] on span "Select an option" at bounding box center [299, 178] width 45 height 9
type input "Invoice"
click at [300, 219] on span "Invoice - Third Party" at bounding box center [306, 222] width 57 height 9
click at [289, 210] on input "Display name" at bounding box center [387, 213] width 235 height 16
type textarea "x"
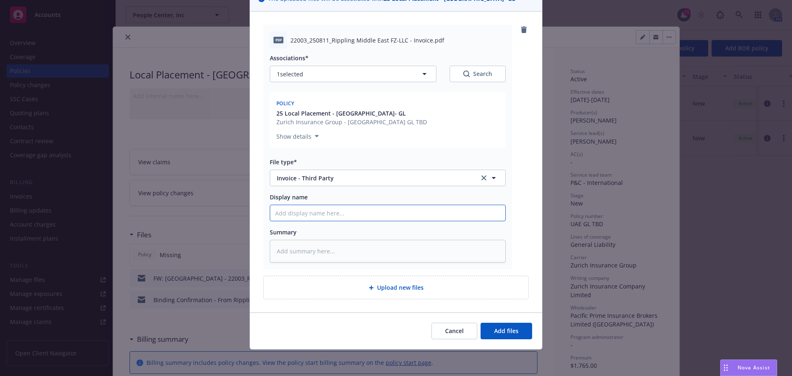
type input "U"
type textarea "x"
type input "UA"
type textarea "x"
type input "[GEOGRAPHIC_DATA]"
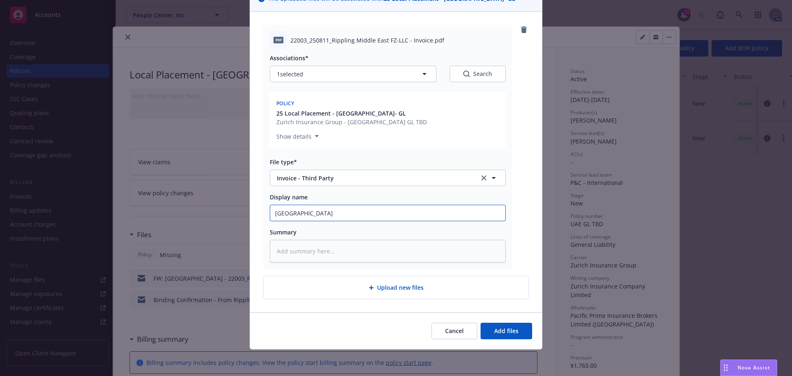
type textarea "x"
type input "[GEOGRAPHIC_DATA]-"
type textarea "x"
type input "[GEOGRAPHIC_DATA]-"
type textarea "x"
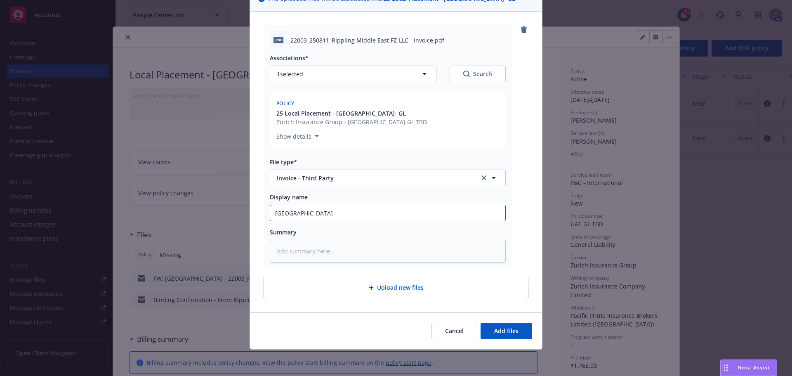
type input "UAE- R"
type textarea "x"
type input "UAE- Ri"
type textarea "x"
type input "UAE- Rip"
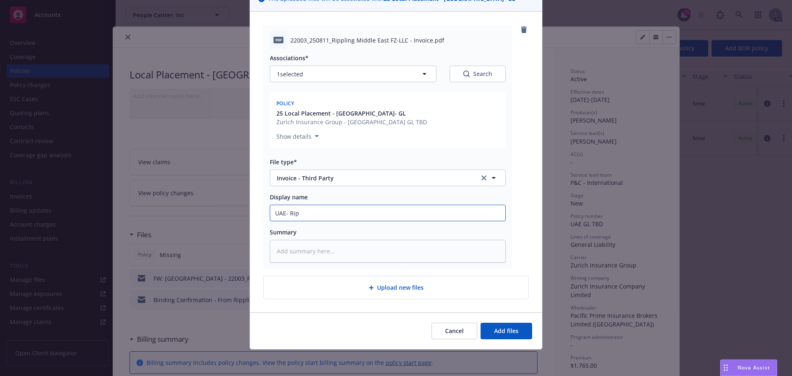
type textarea "x"
type input "UAE- [PERSON_NAME]"
type textarea "x"
type input "UAE- Rippl"
type textarea "x"
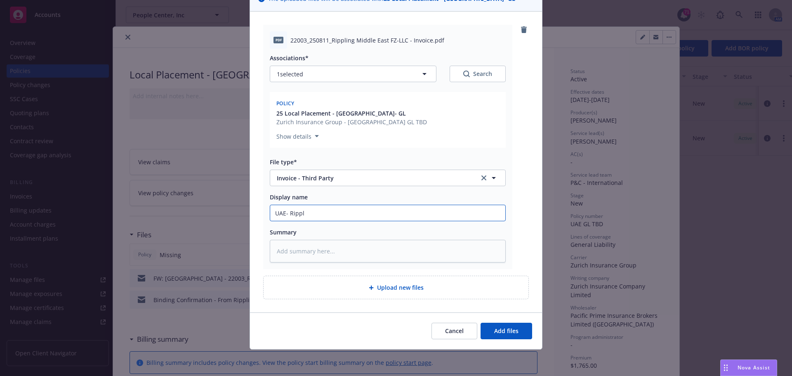
type input "UAE- Rippli"
type textarea "x"
type input "UAE- Ripplin"
type textarea "x"
type input "UAE- Rippling"
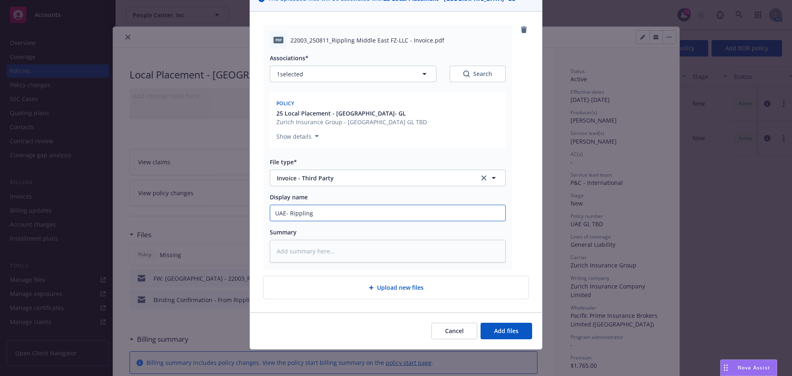
type textarea "x"
type input "UAE- Rippling"
type textarea "x"
type input "UAE- Rippling GL"
type textarea "x"
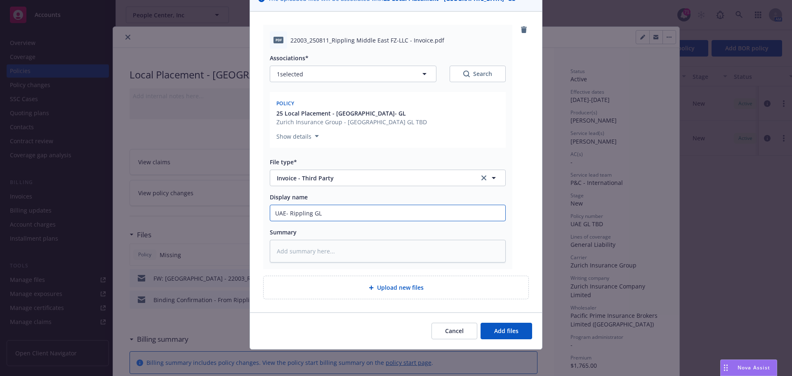
type input "UAE- Rippling GL"
type textarea "x"
type input "UAE- Rippling GL I"
type textarea "x"
type input "UAE- Rippling GL Ino"
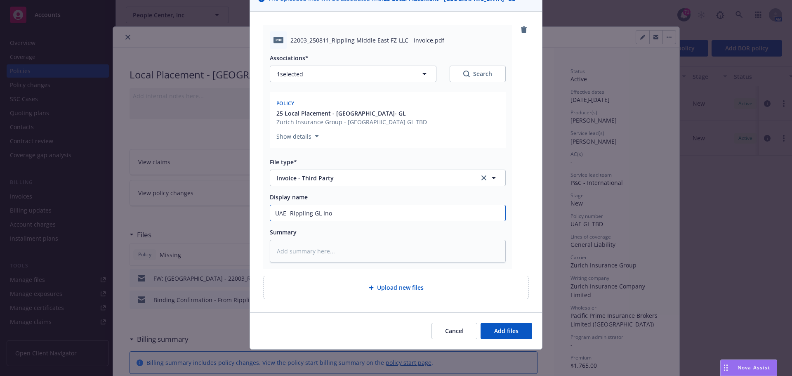
type textarea "x"
type input "UAE- Rippling GL Inov"
type textarea "x"
type input "UAE- Rippling GL Inovi"
type textarea "x"
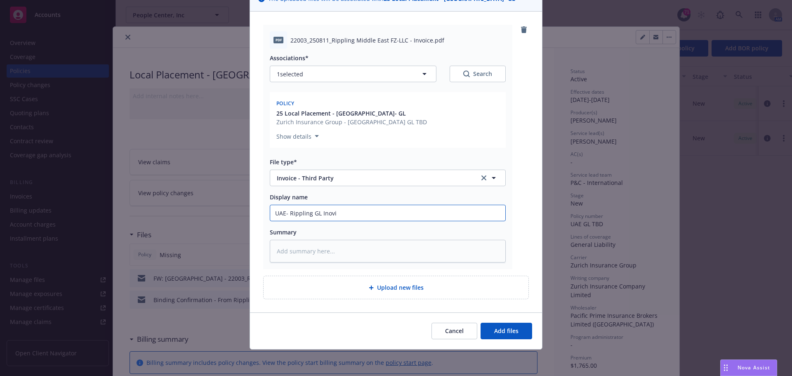
type input "UAE- Rippling GL Inovic"
type textarea "x"
type input "UAE- Rippling GL Inovice"
type textarea "x"
type input "UAE- Rippling GL Inovice"
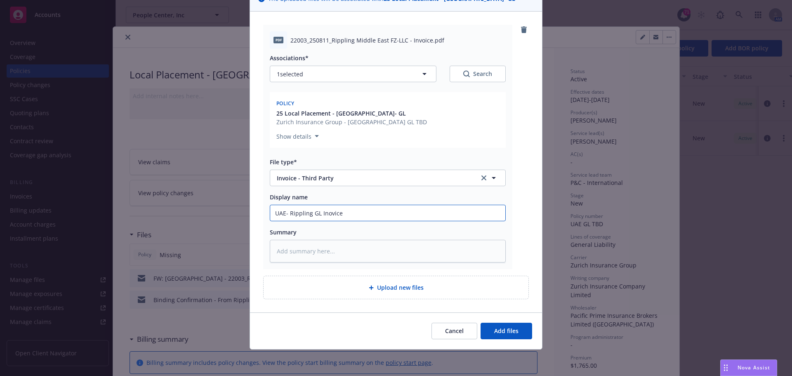
type textarea "x"
type input "UAE- Rippling GL Inovice 2"
type textarea "x"
type input "UAE- Rippling GL Inovice 24"
type textarea "x"
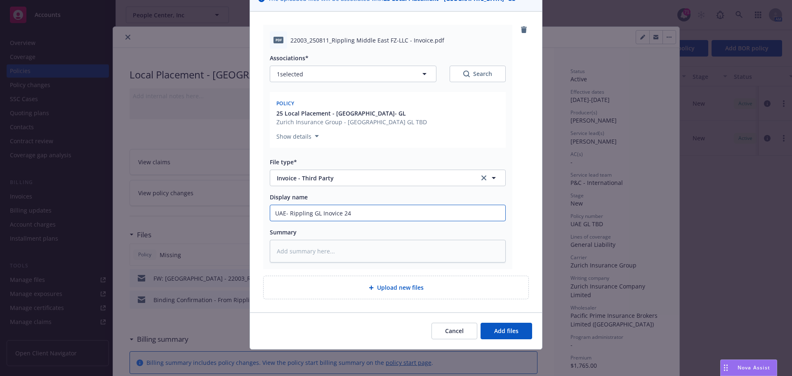
type input "UAE- Rippling GL Inovice 24-"
type textarea "x"
type input "UAE- Rippling GL Inovice 24-2"
type textarea "x"
type input "UAE- Rippling GL Inovice 24-25"
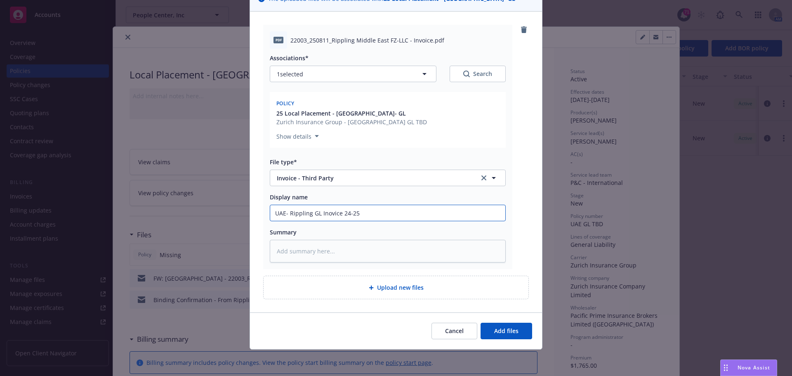
click at [480, 322] on button "Add files" at bounding box center [506, 330] width 52 height 16
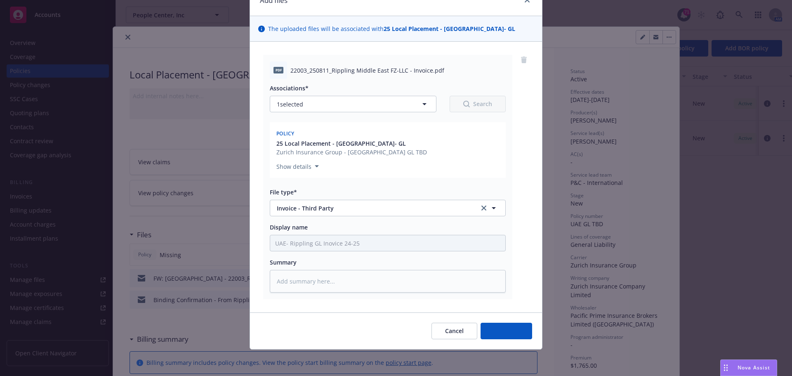
scroll to position [42, 0]
type textarea "x"
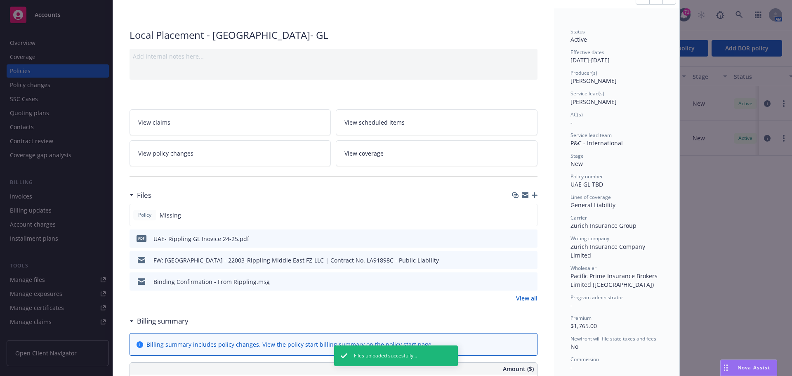
scroll to position [82, 0]
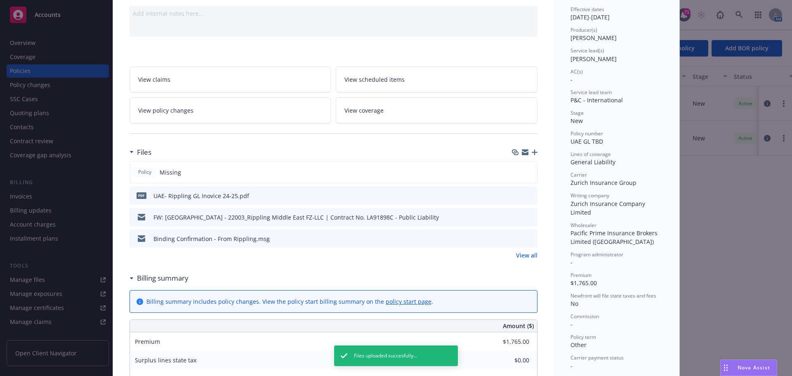
click at [532, 151] on icon "button" at bounding box center [535, 152] width 6 height 6
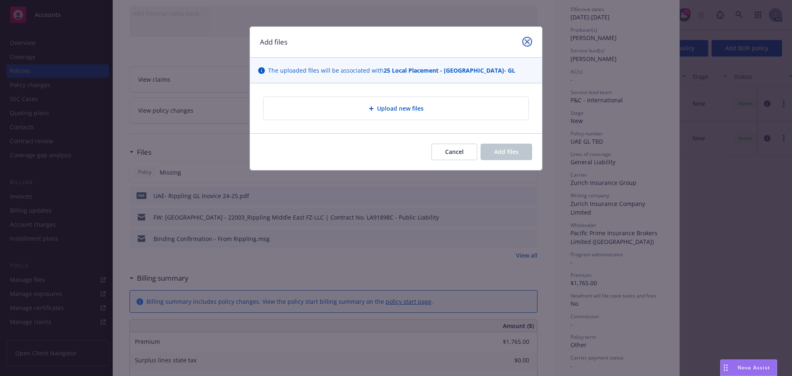
click at [527, 43] on icon "close" at bounding box center [527, 41] width 5 height 5
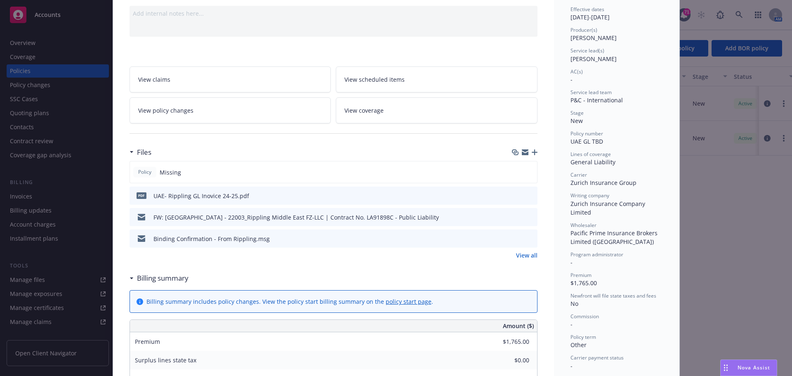
click at [517, 195] on div at bounding box center [523, 195] width 21 height 9
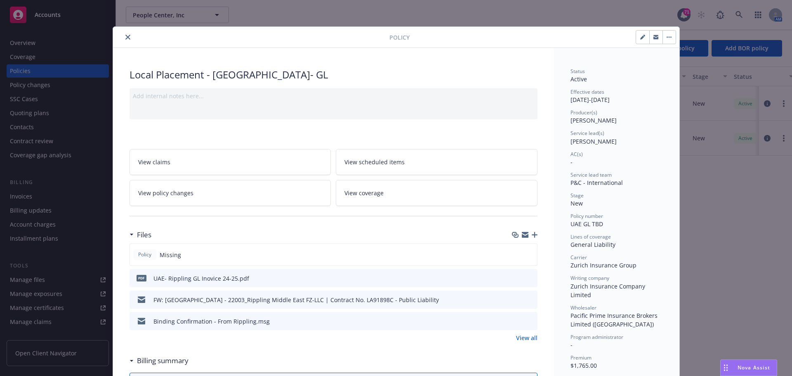
scroll to position [124, 0]
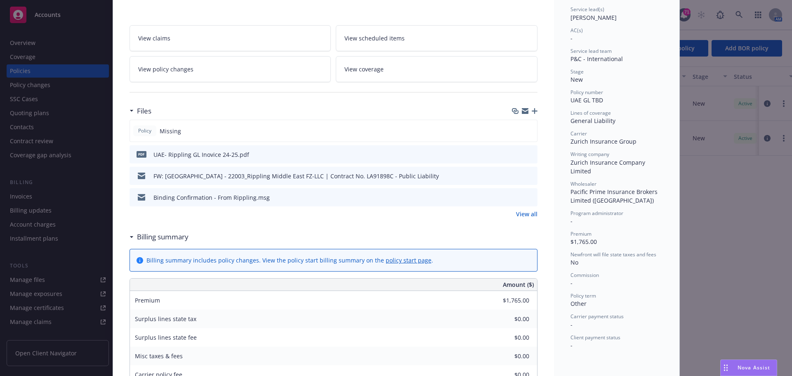
click at [513, 152] on icon "download file" at bounding box center [515, 153] width 5 height 5
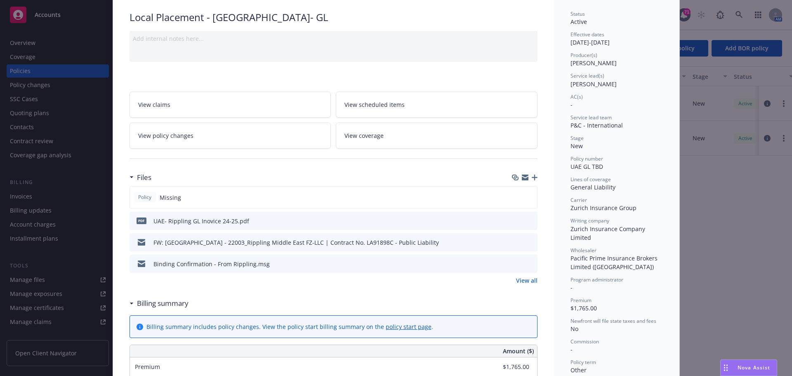
scroll to position [0, 0]
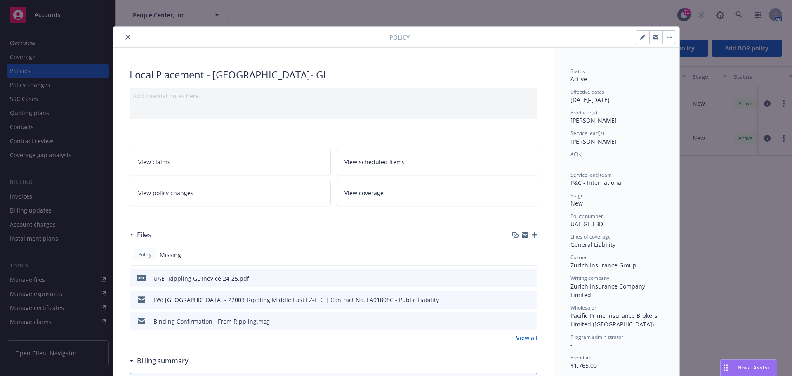
click at [126, 37] on icon "close" at bounding box center [127, 37] width 5 height 5
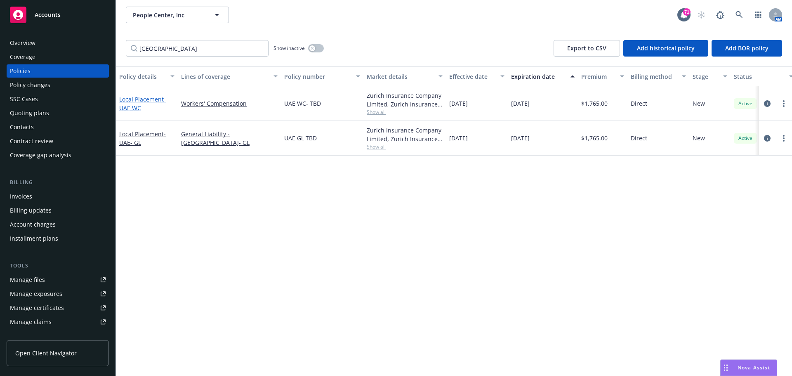
click at [127, 99] on link "Local Placement - [GEOGRAPHIC_DATA] WC" at bounding box center [142, 103] width 47 height 16
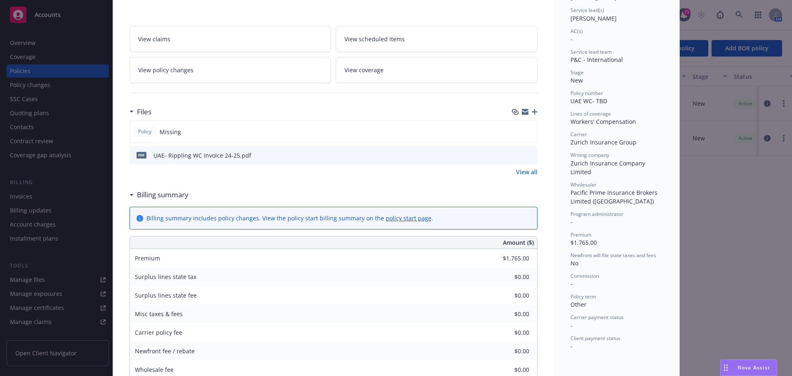
scroll to position [124, 0]
click at [513, 152] on icon "download file" at bounding box center [516, 154] width 7 height 7
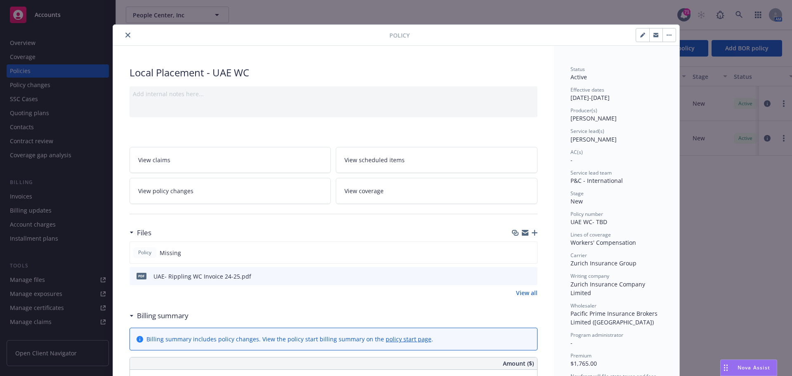
scroll to position [0, 0]
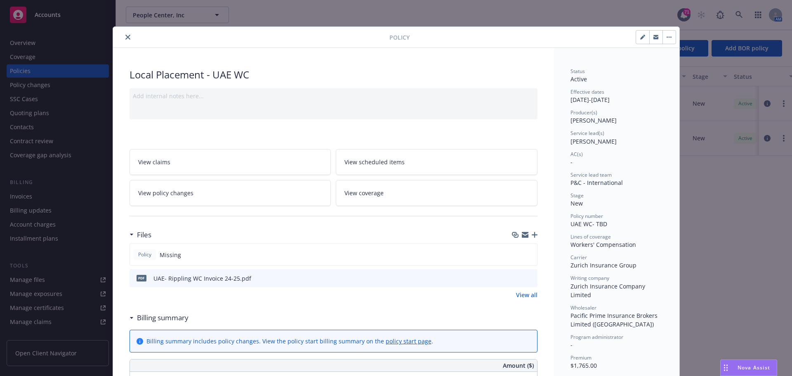
click at [125, 35] on icon "close" at bounding box center [127, 37] width 5 height 5
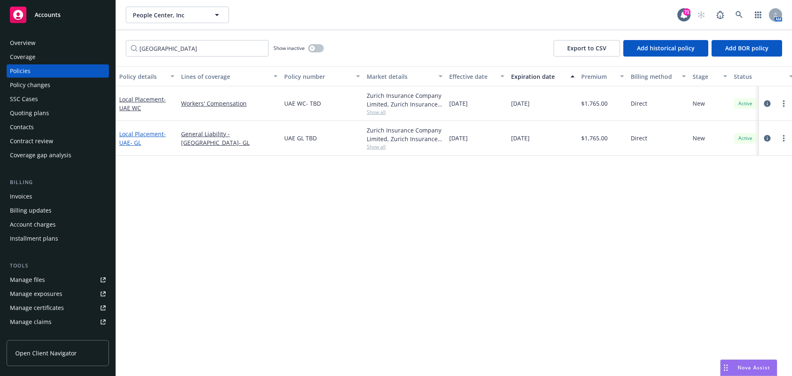
click at [139, 140] on span "- [GEOGRAPHIC_DATA]- GL" at bounding box center [142, 138] width 47 height 16
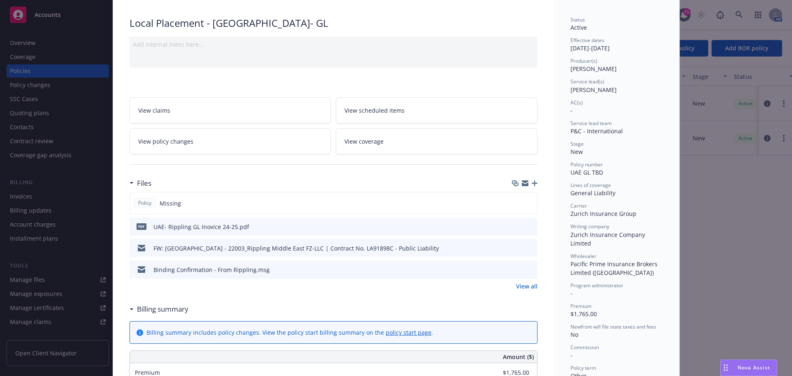
scroll to position [66, 0]
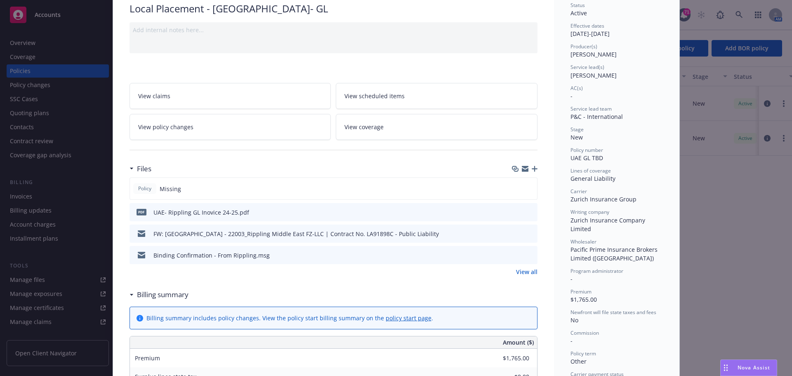
click at [522, 170] on icon "button" at bounding box center [525, 170] width 7 height 4
